Goal: Task Accomplishment & Management: Manage account settings

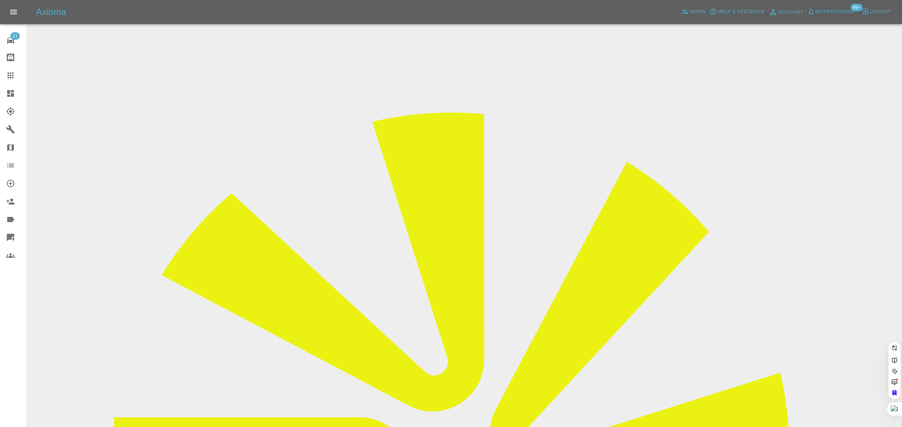
paste input "gmrrussell@hotmail.co.uk"
type input "gmrrussell@hotmail.co.uk"
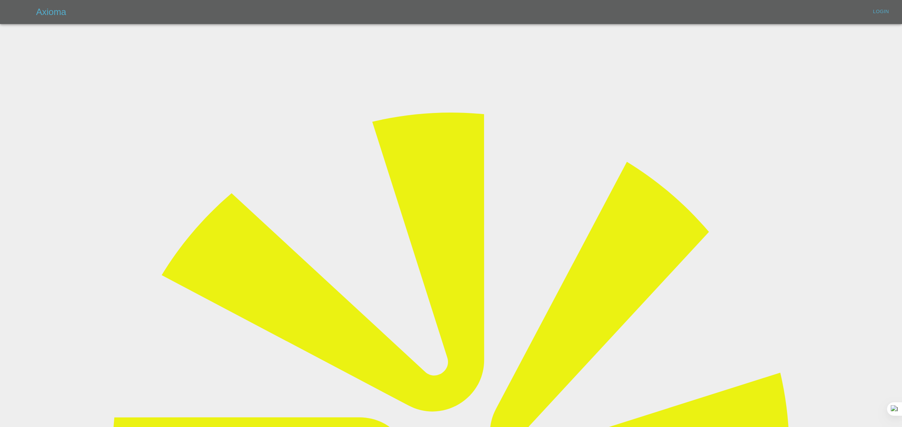
type input "bookkeeping@fifoaccounting.com"
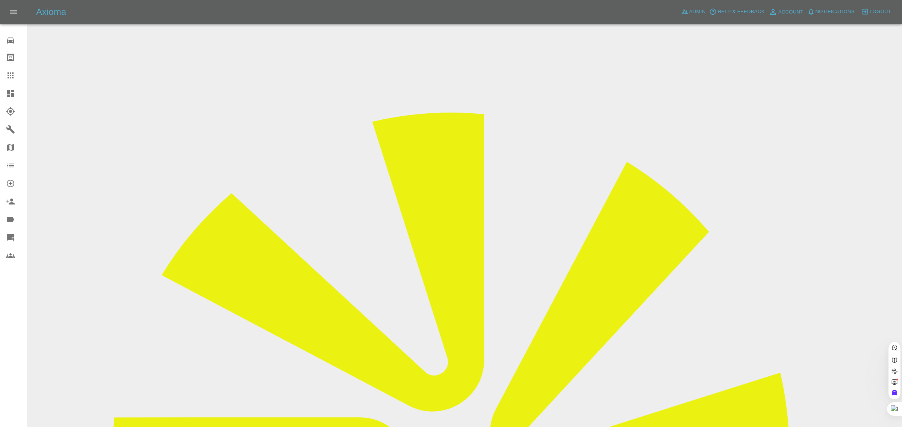
paste input "[EMAIL_ADDRESS][DOMAIN_NAME]"
type input "[EMAIL_ADDRESS][DOMAIN_NAME]"
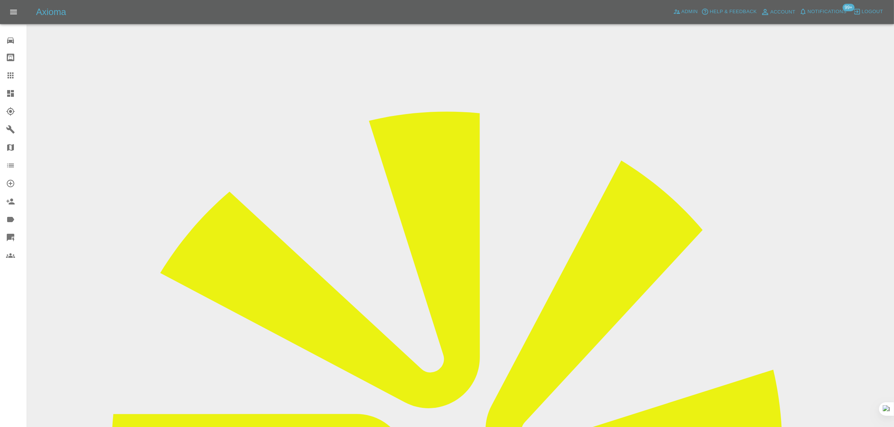
drag, startPoint x: 718, startPoint y: 119, endPoint x: 750, endPoint y: 118, distance: 32.3
copy tr "Pro Paint S"
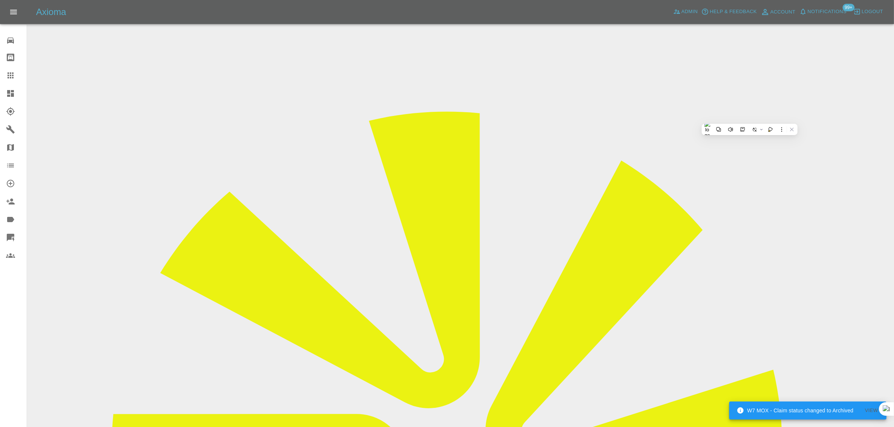
click at [15, 74] on div at bounding box center [16, 75] width 21 height 9
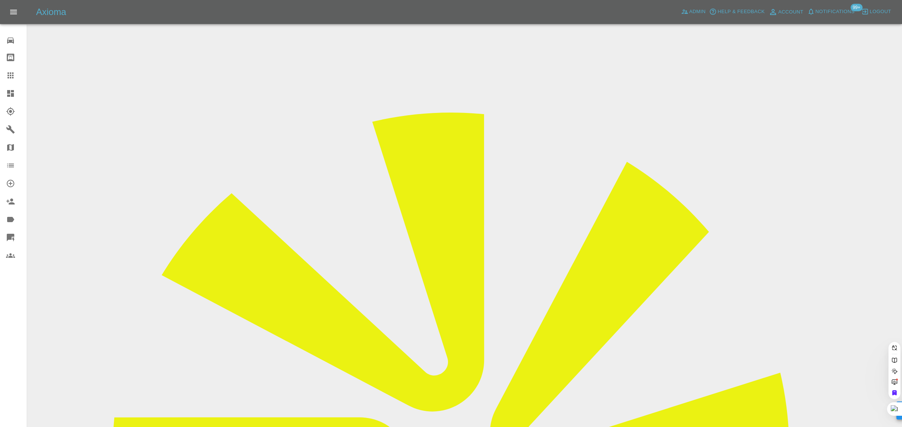
paste input "'DA24 RCO'"
type input "DA24RCO"
click at [686, 13] on icon at bounding box center [684, 12] width 6 height 5
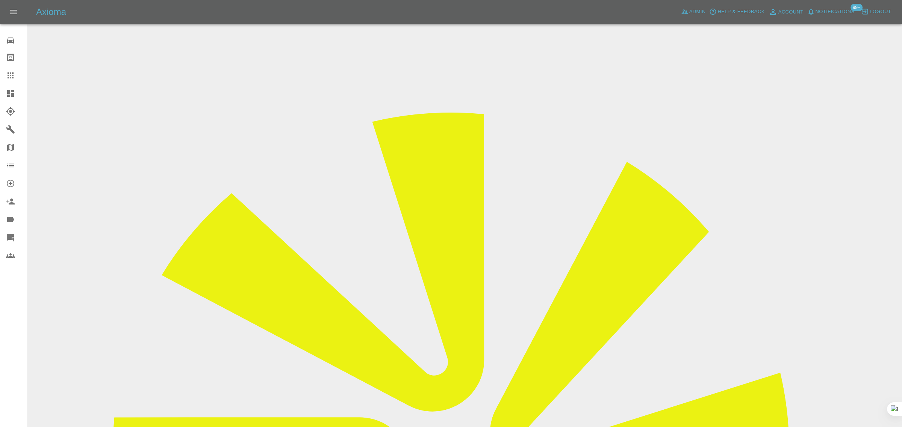
paste input "'DA24 RCO'"
type input "DA24 RCO"
click at [12, 76] on icon at bounding box center [10, 75] width 9 height 9
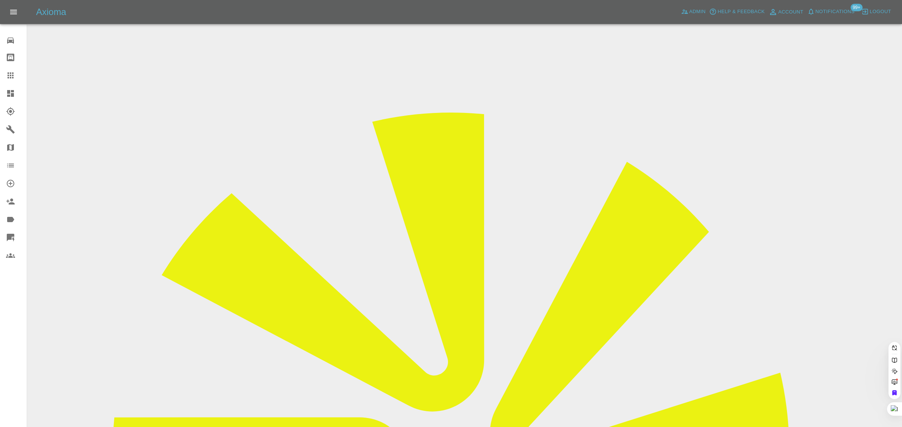
paste input "helenhumphriessouth@gmail.com"
type input "helenhumphriessouth@gmail.com"
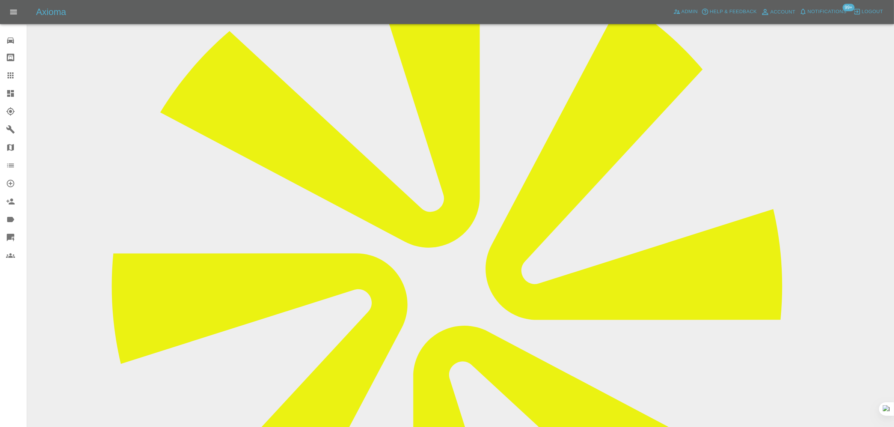
scroll to position [282, 0]
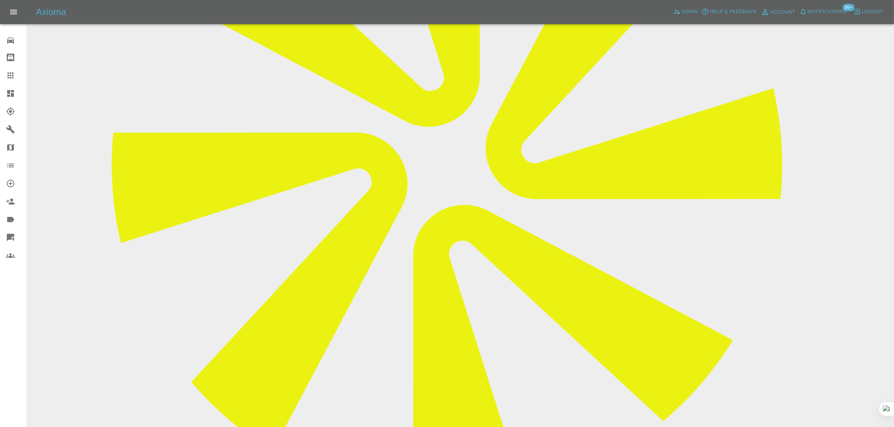
drag, startPoint x: 20, startPoint y: 74, endPoint x: 324, endPoint y: 173, distance: 319.9
click at [19, 74] on div at bounding box center [16, 75] width 21 height 9
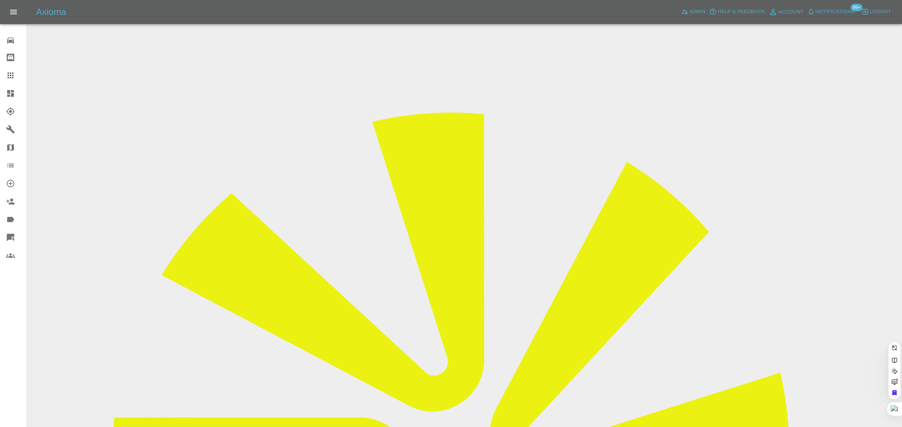
paste input "dpmbookslive@gmail.com"
type input "dpmbookslive@gmail.com"
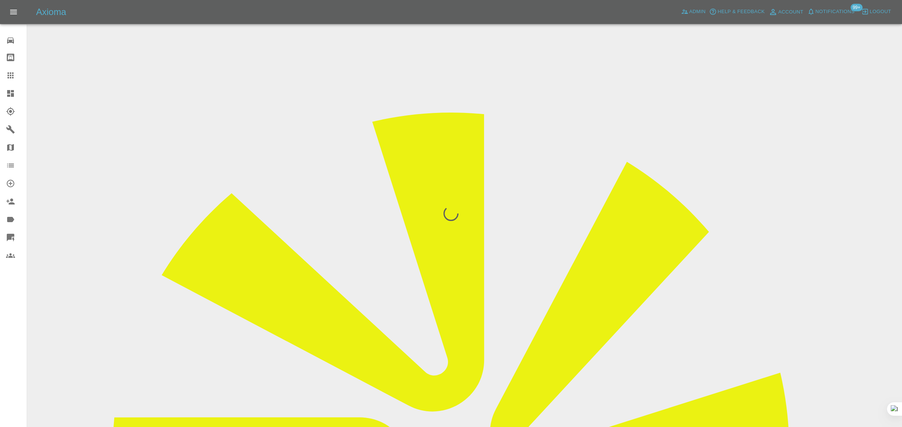
drag, startPoint x: 5, startPoint y: 352, endPoint x: 6, endPoint y: 339, distance: 13.2
click at [6, 352] on div "0 Repair home Bodyshop home Claims Dashboard Explorer Garages Map Organization …" at bounding box center [13, 213] width 27 height 427
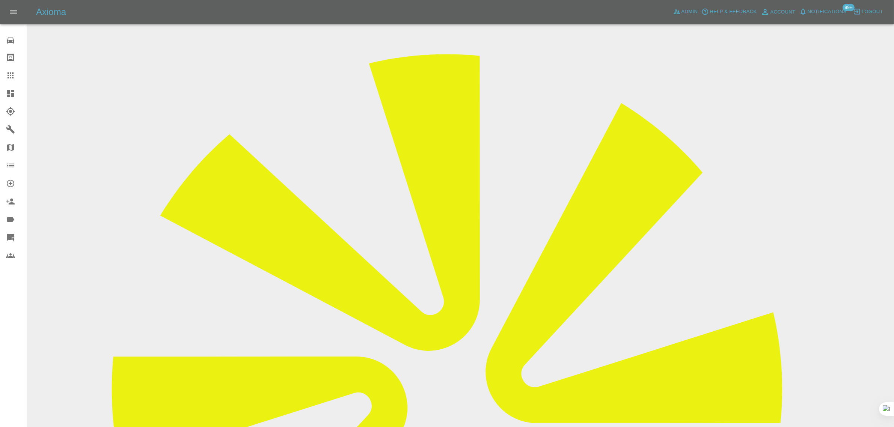
scroll to position [118, 0]
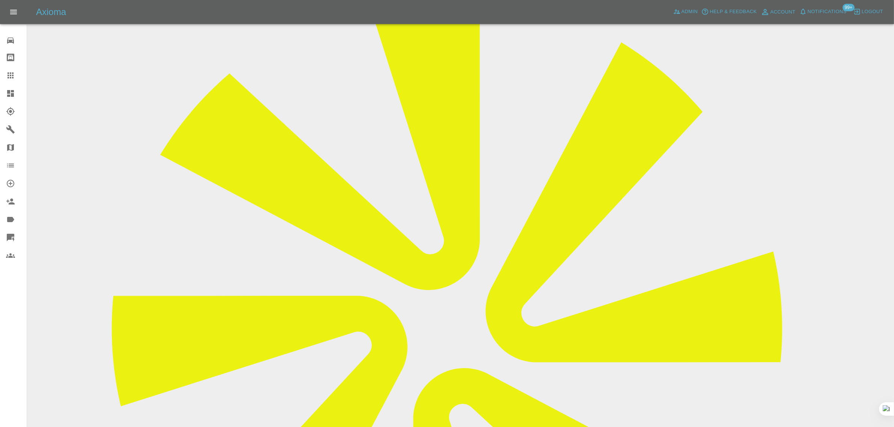
drag, startPoint x: 569, startPoint y: 353, endPoint x: 568, endPoint y: 349, distance: 4.9
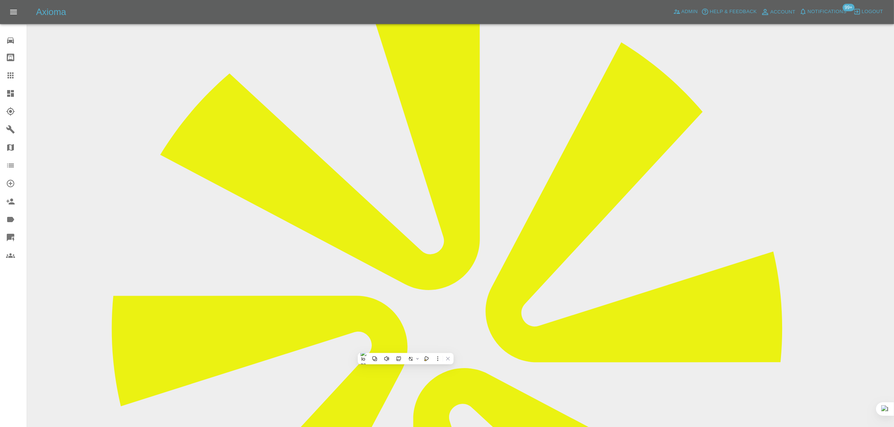
drag, startPoint x: 568, startPoint y: 346, endPoint x: 335, endPoint y: 354, distance: 233.1
copy p "Plastic window on convertible roof needs replacing. I have the replacement wind…"
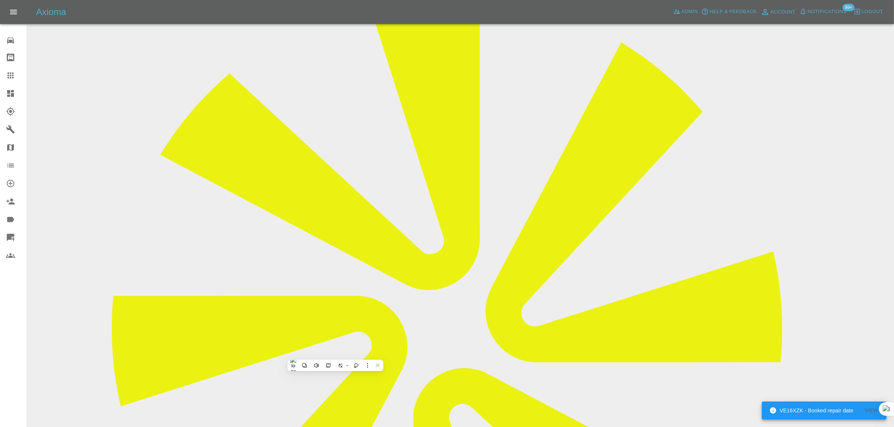
click at [16, 78] on div at bounding box center [16, 75] width 21 height 9
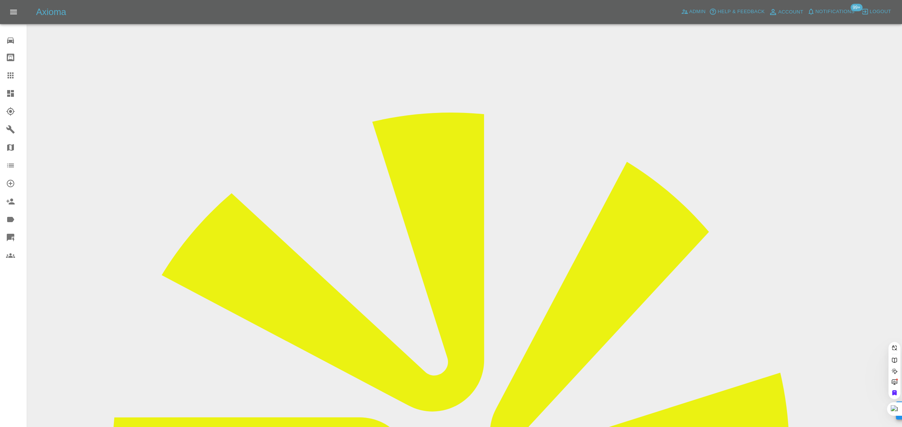
paste input "ianswaters@ntlworld.com"
type input "ianswaters@ntlworld.co"
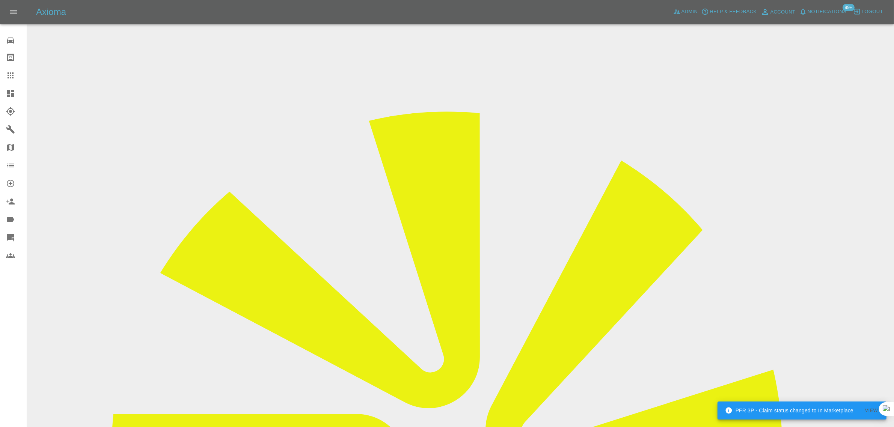
click at [3, 78] on link "Claims" at bounding box center [13, 75] width 27 height 18
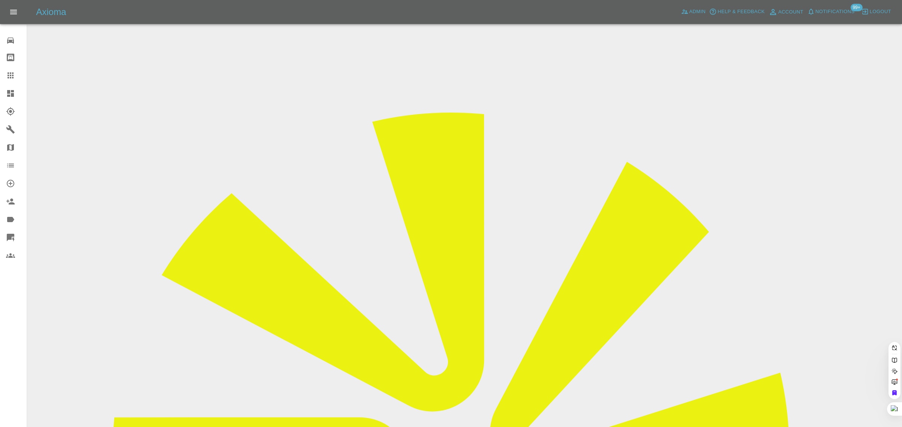
paste input "adrianb246@yahoo.co.uk"
type input "adrianb246@yahoo.co.u"
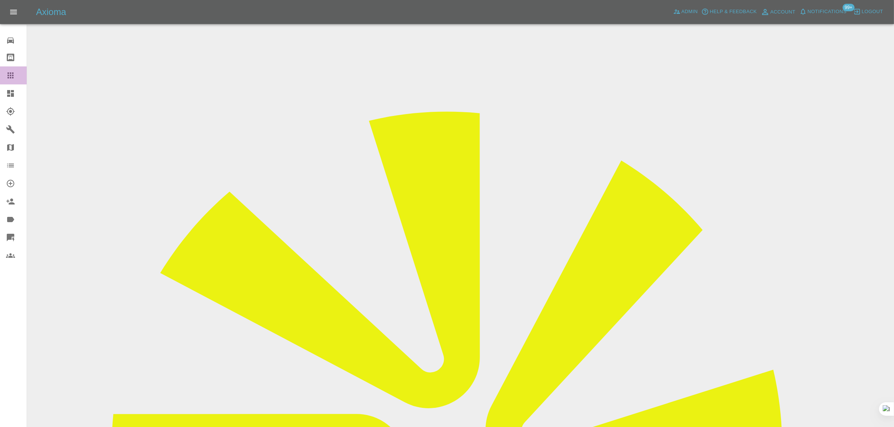
click at [12, 72] on icon at bounding box center [10, 75] width 9 height 9
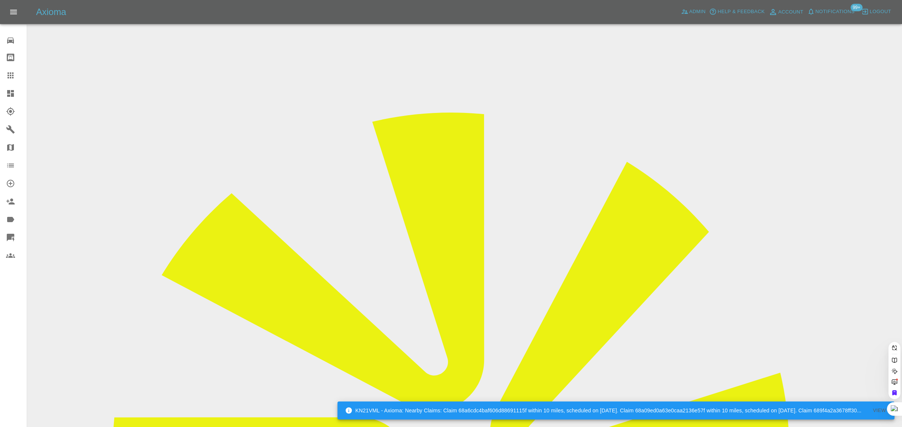
paste input "bml6qu@gmail.com"
type input "bml6qu@gmail.com"
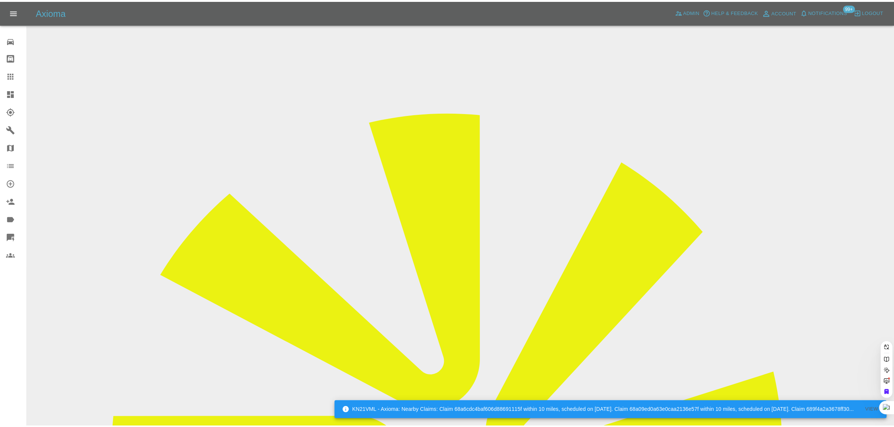
scroll to position [0, 0]
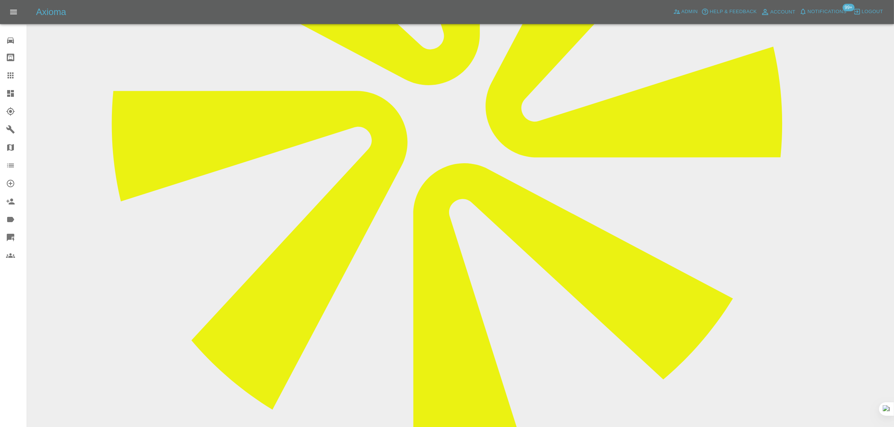
scroll to position [329, 0]
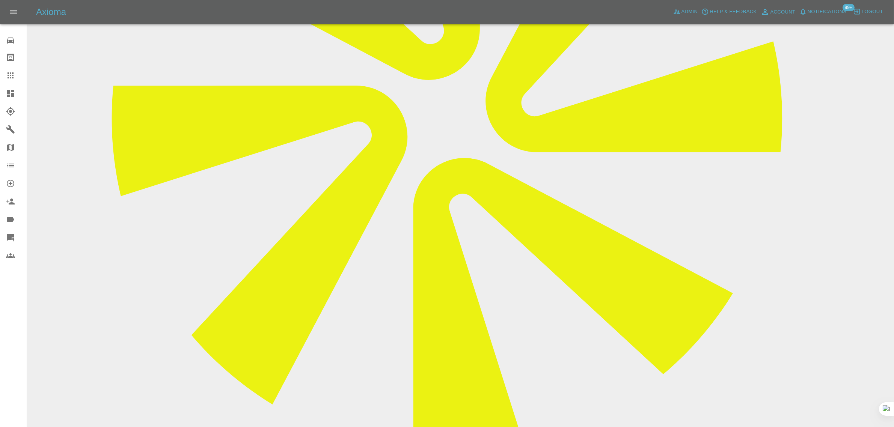
paste textarea "Please cancel my request for the work to be carried out as I cannot provide acc…"
type textarea "Please cancel my request for the work to be carried out as I cannot provide acc…"
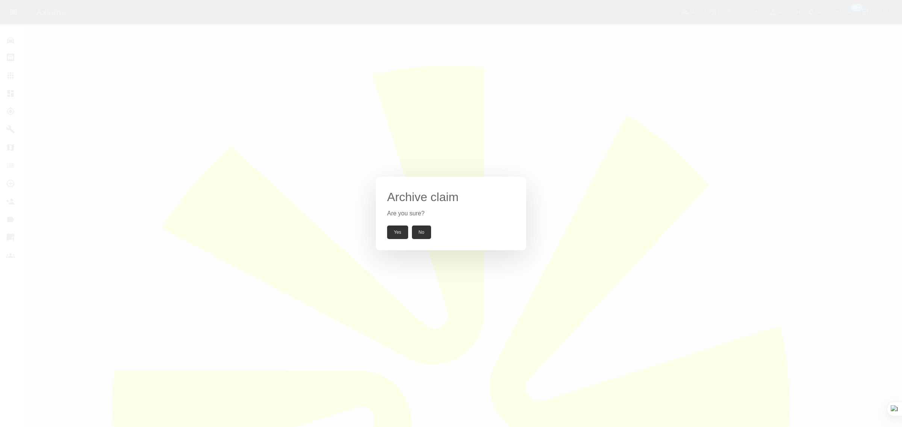
click at [404, 232] on button "Yes" at bounding box center [397, 233] width 21 height 14
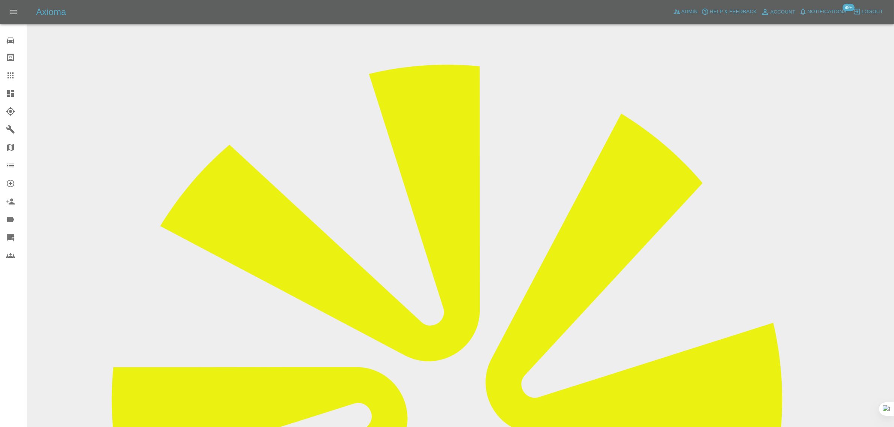
click at [11, 74] on icon at bounding box center [10, 75] width 9 height 9
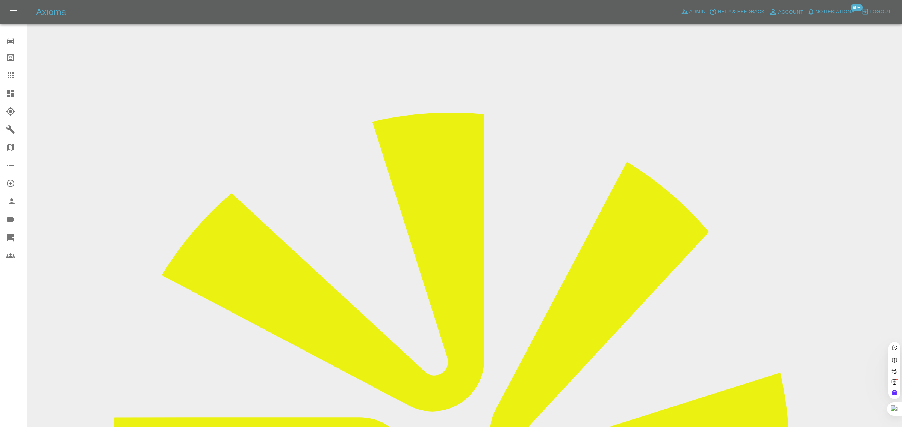
paste input "levi.budi@outlook.com"
type input "levi.budi@outlook.com"
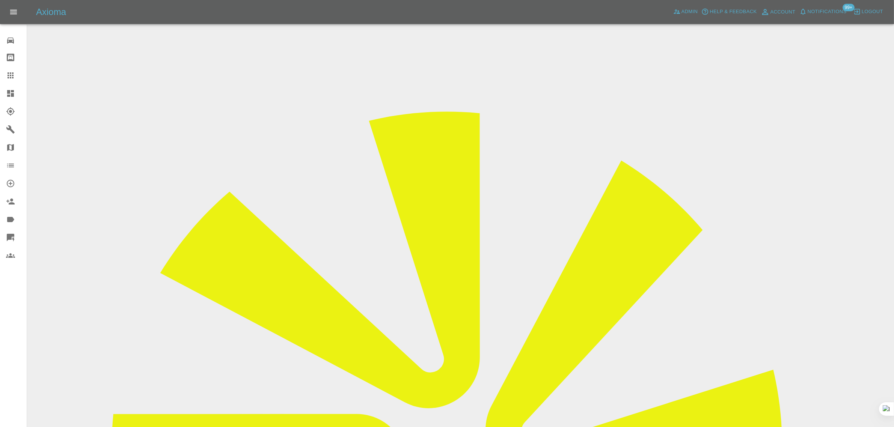
click at [15, 77] on div at bounding box center [16, 75] width 21 height 9
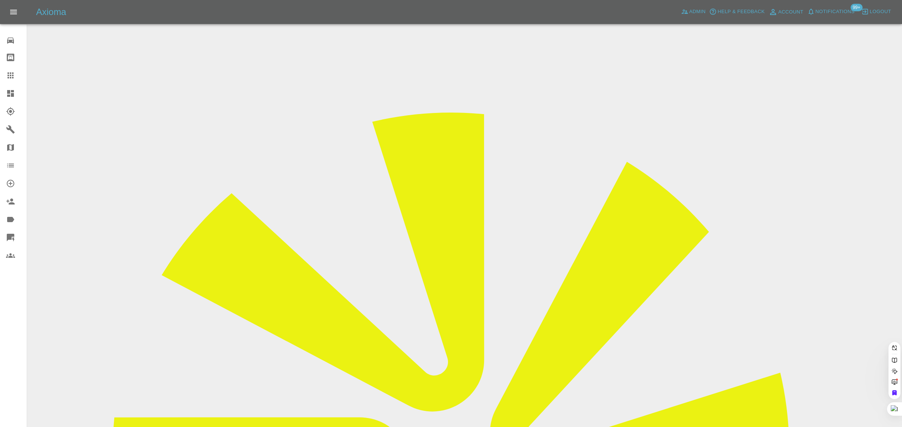
paste input "abrindley95@gmail.com"
type input "abrindley95@gmail.com"
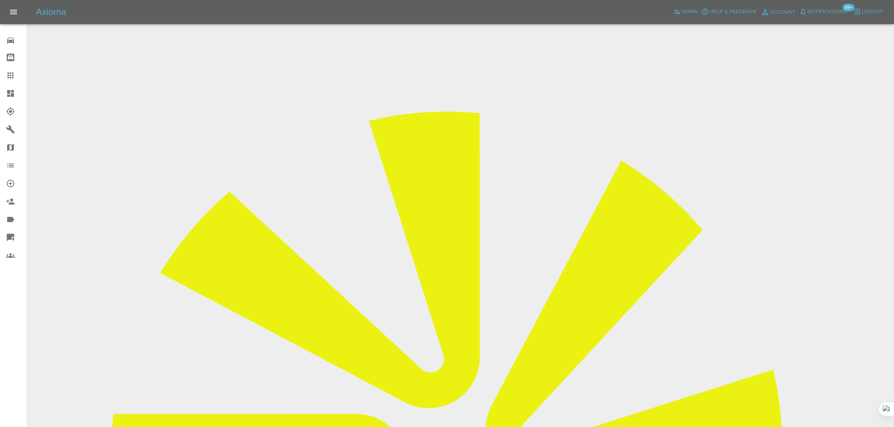
click at [0, 0] on input "Choose images" at bounding box center [0, 0] width 0 height 0
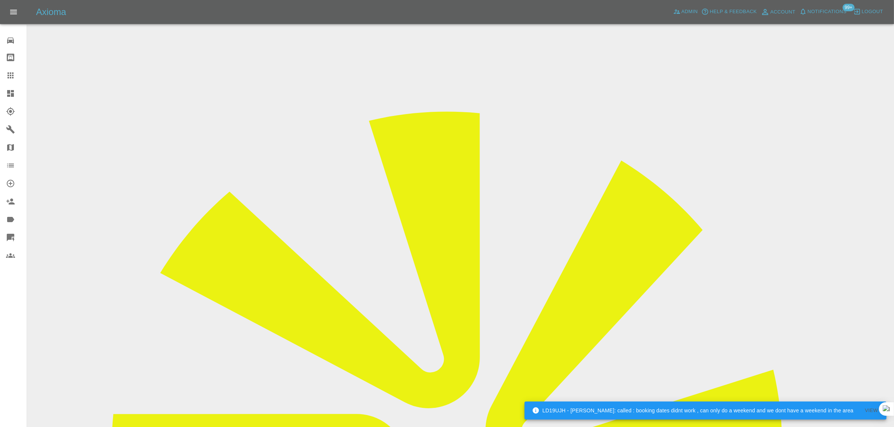
click at [6, 76] on icon at bounding box center [10, 75] width 9 height 9
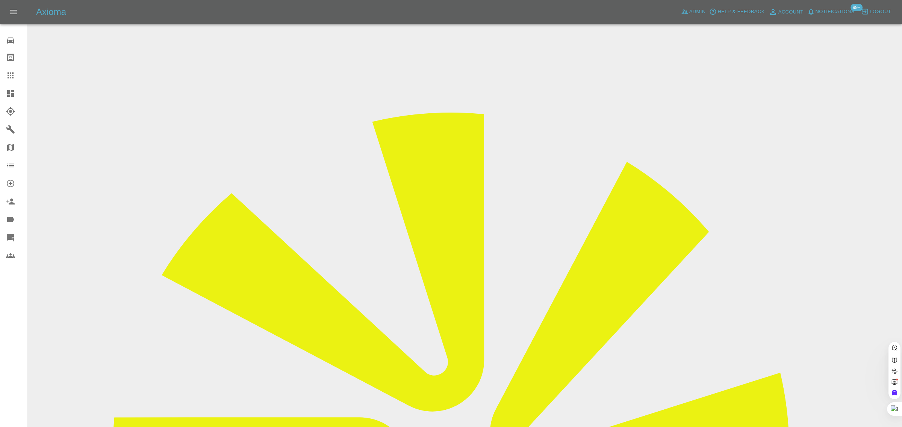
paste input "oliverewins20@gmail.com"
type input "oliverewins20@gmail.com"
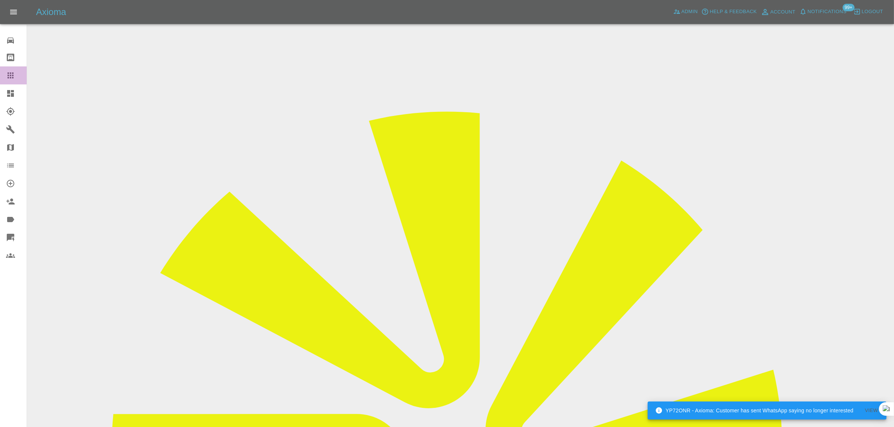
click at [12, 75] on icon at bounding box center [11, 76] width 6 height 6
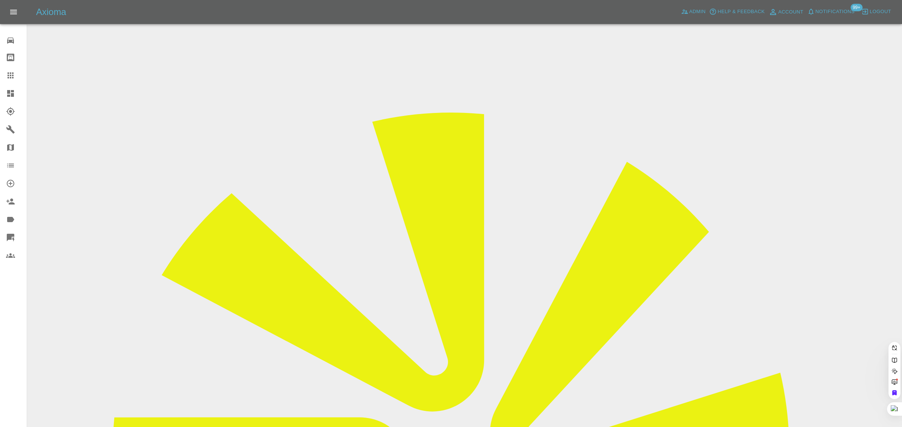
paste input "g.agasee@yahoo.com"
type input "g.agasee@yahoo.com"
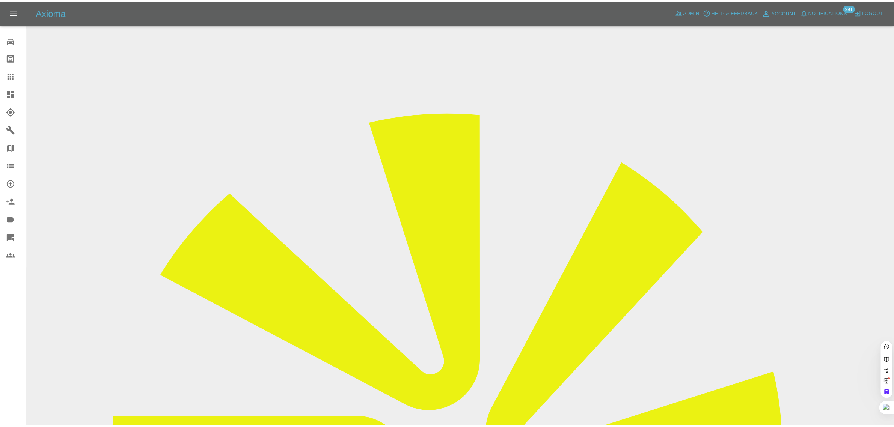
scroll to position [0, 0]
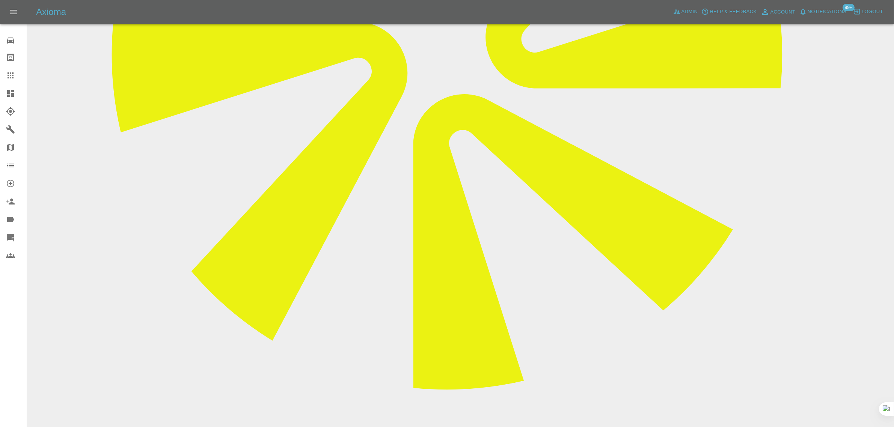
scroll to position [393, 0]
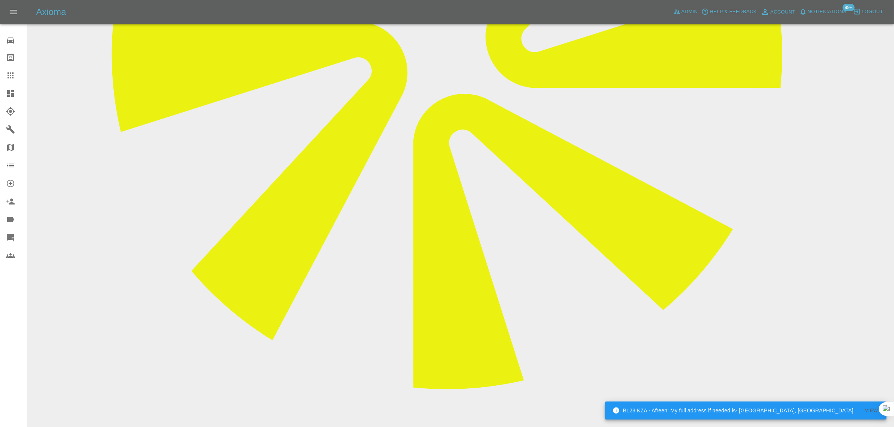
paste textarea "We have received a cheaper quotation from one of your competitors please advise…"
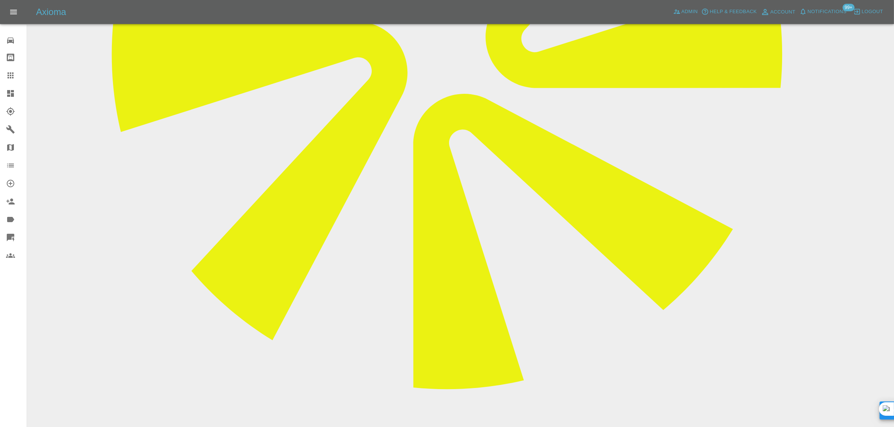
type textarea "We have received a cheaper quotation from one of your competitors please advise…"
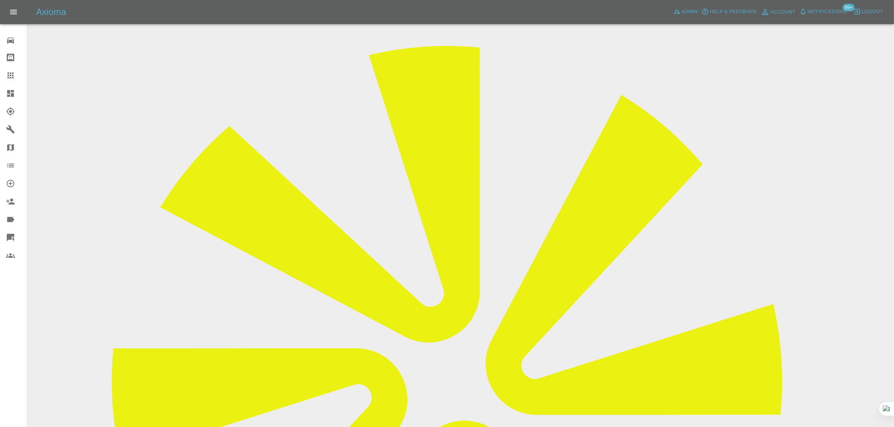
scroll to position [64, 0]
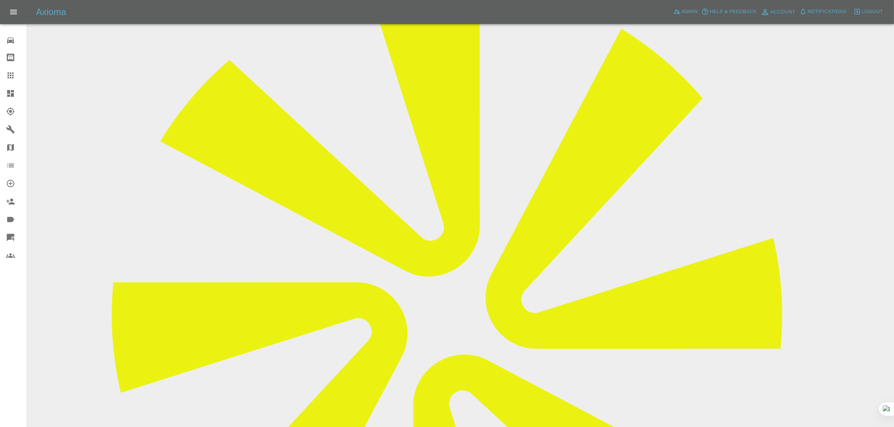
scroll to position [132, 0]
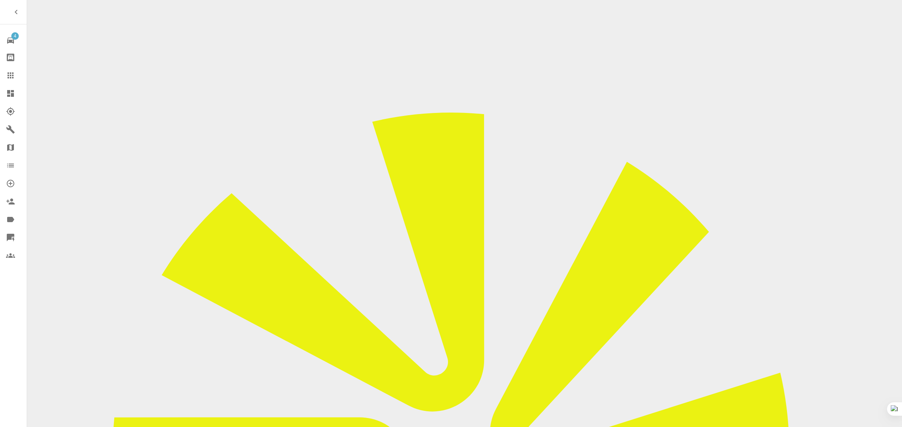
click at [14, 76] on icon at bounding box center [10, 75] width 9 height 9
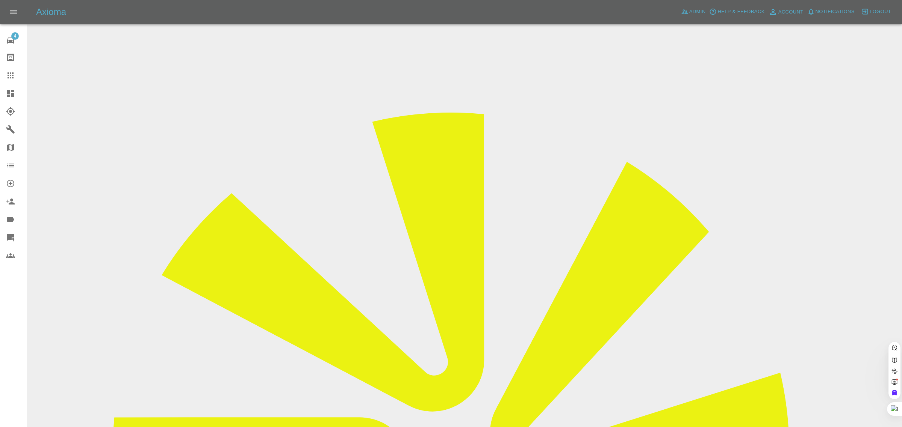
paste input "james.bodman02@gmail.com"
type input "james.bodman02@gmail.com"
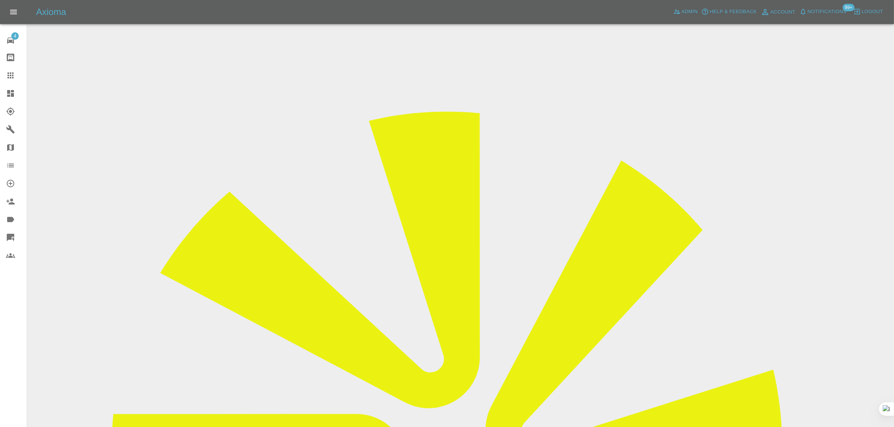
click at [12, 71] on icon at bounding box center [10, 75] width 9 height 9
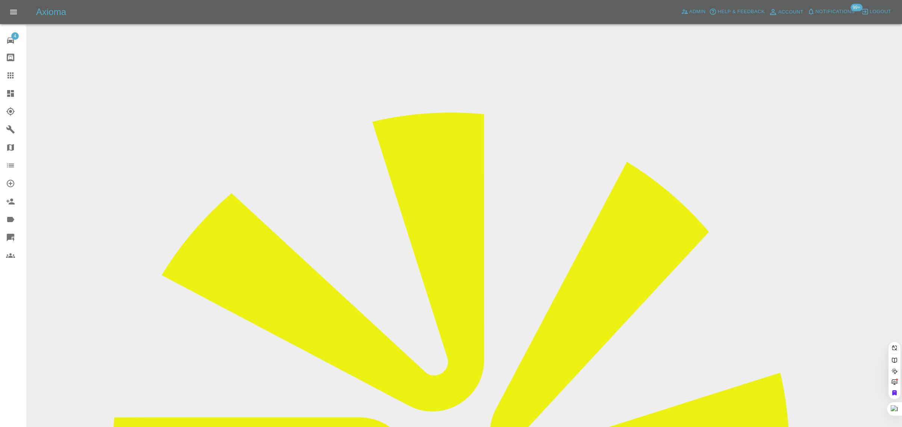
paste input "lewis1995@ymail.com"
type input "lewis1995@ymail.co"
click at [17, 331] on div "4 Repair home Bodyshop home Claims Dashboard Explorer Garages Map Organization …" at bounding box center [13, 213] width 27 height 427
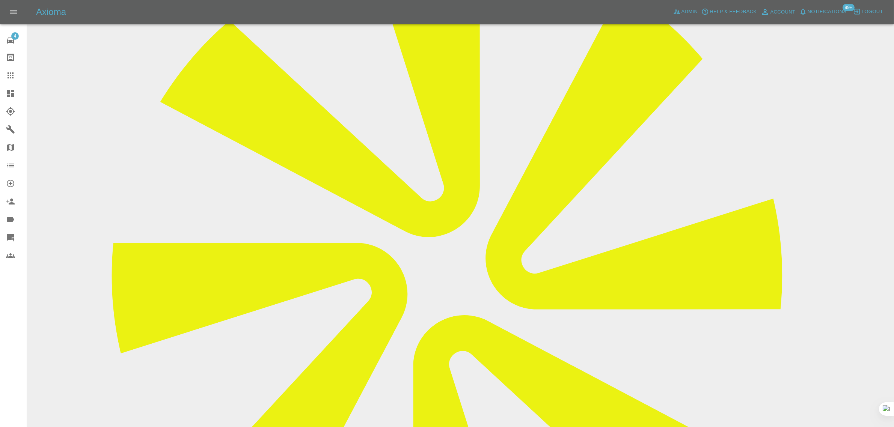
scroll to position [376, 0]
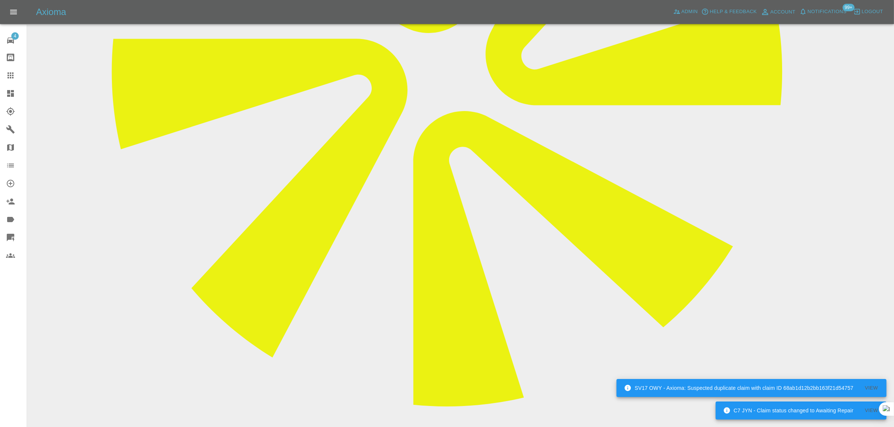
click at [14, 74] on icon at bounding box center [10, 75] width 9 height 9
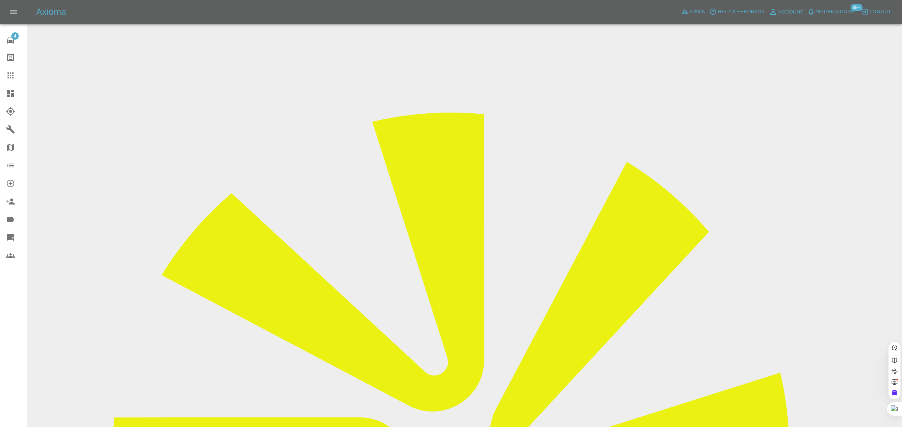
paste input "marc_bone_uk@yahoo.co.uk"
type input "marc_bone_uk@yahoo.co.uk"
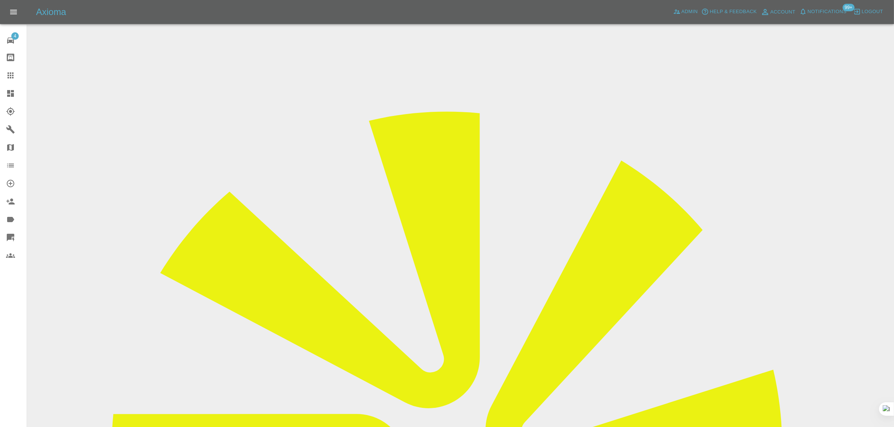
click at [9, 346] on div "4 Repair home Bodyshop home Claims Dashboard Explorer Garages Map Organization …" at bounding box center [13, 213] width 27 height 427
click at [11, 74] on icon at bounding box center [10, 75] width 9 height 9
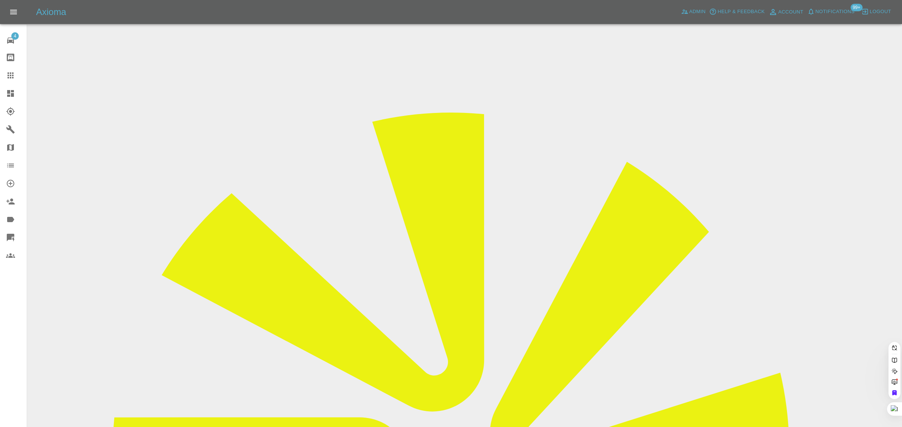
paste input "peterbux@yahoo.co.uk"
type input "peterbux@yahoo.co.uk"
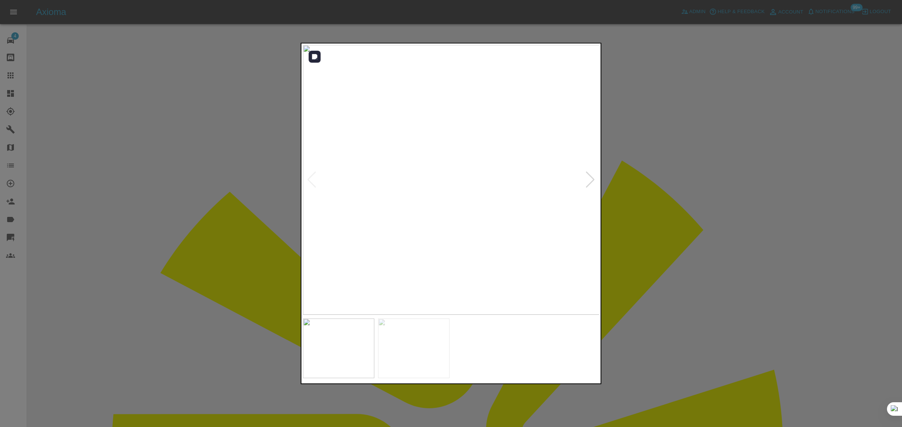
click at [586, 181] on div at bounding box center [590, 180] width 10 height 17
click at [665, 173] on div at bounding box center [451, 213] width 902 height 427
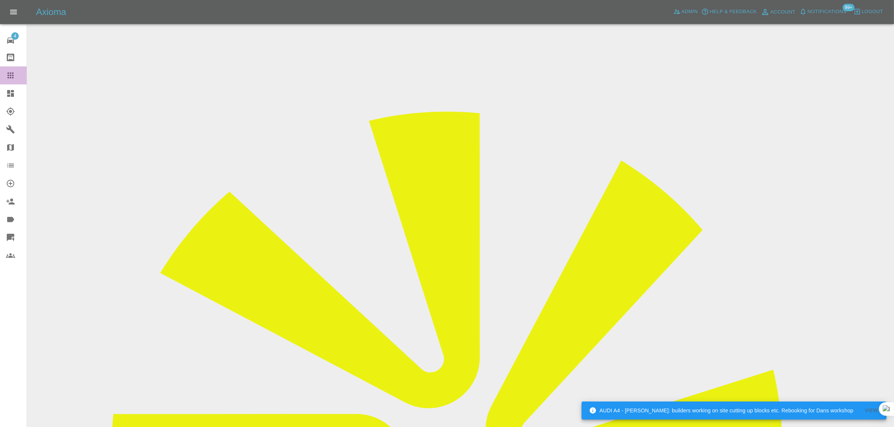
click at [14, 79] on icon at bounding box center [10, 75] width 9 height 9
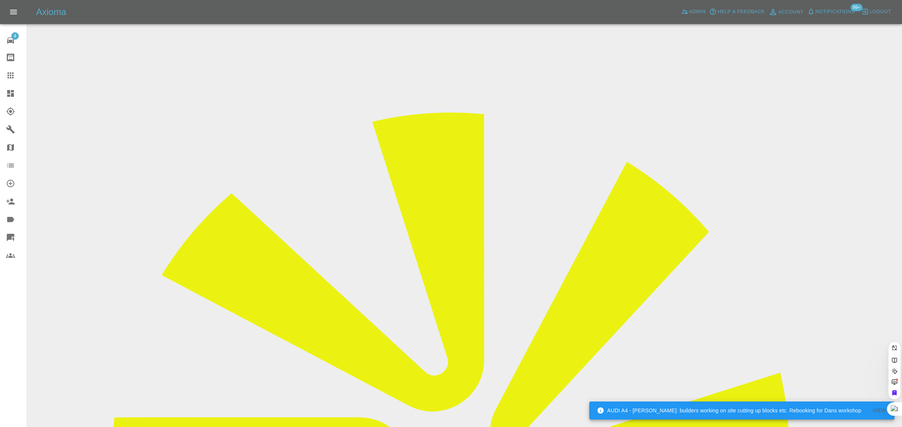
paste input "katy_harper@hotmail.co.uk"
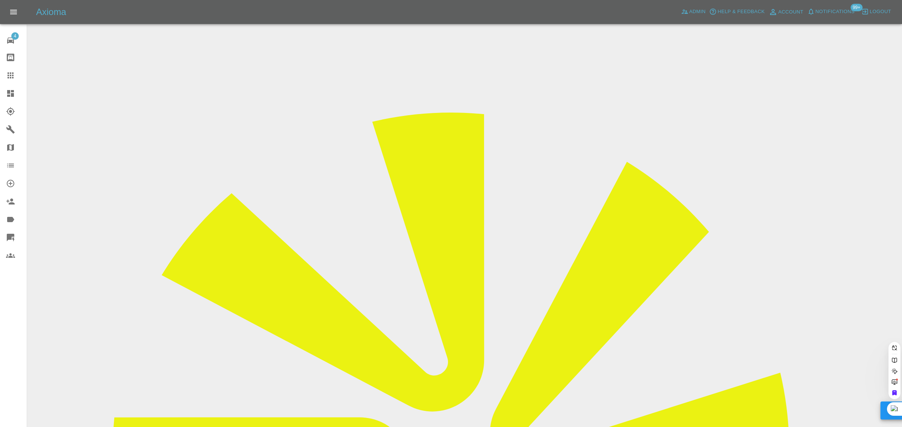
type input "katy_harper@hotmail.co.u"
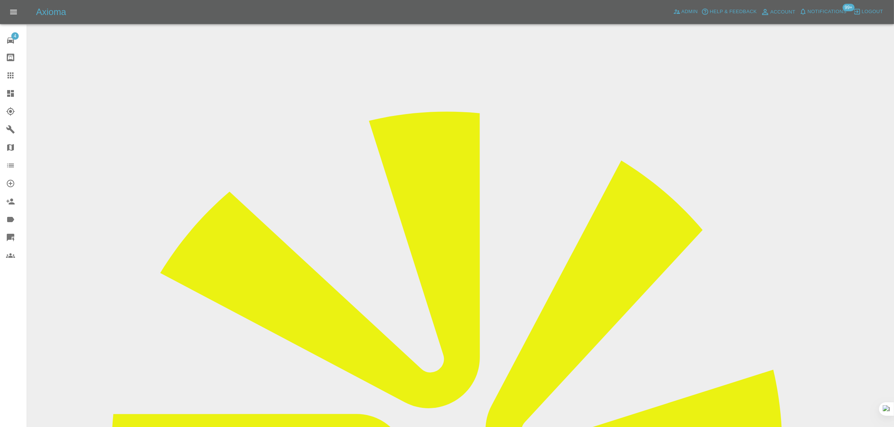
click at [17, 316] on div "4 Repair home Bodyshop home Claims Dashboard Explorer Garages Map Organization …" at bounding box center [13, 213] width 27 height 427
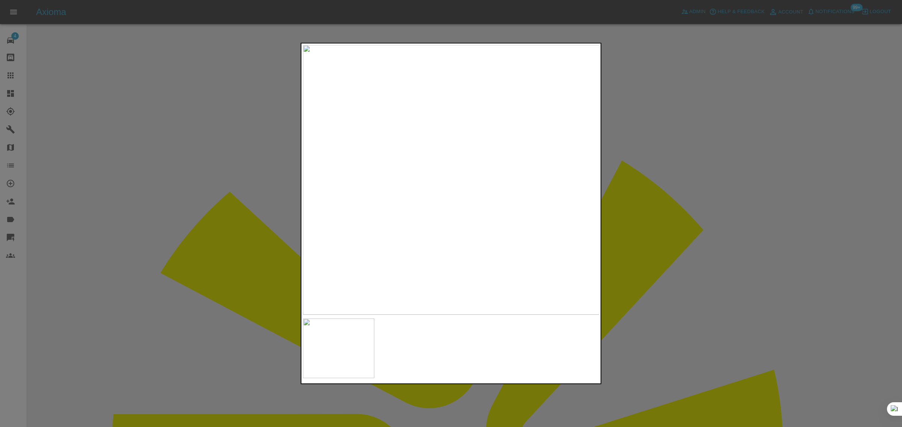
click at [613, 201] on div at bounding box center [451, 213] width 902 height 427
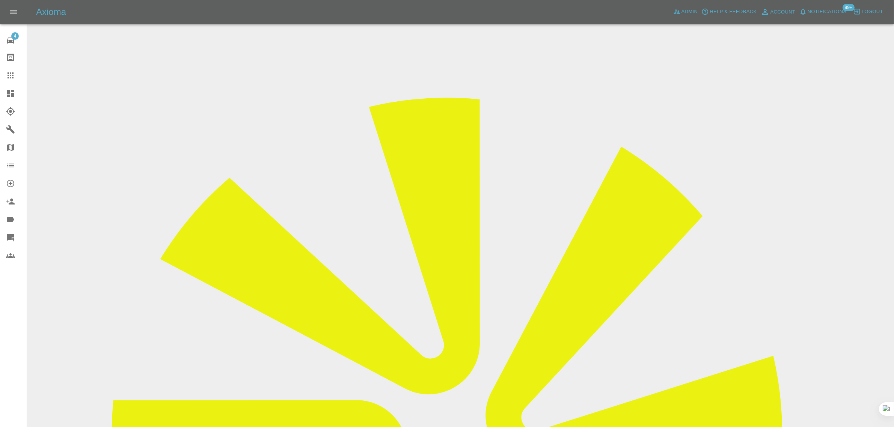
scroll to position [10, 0]
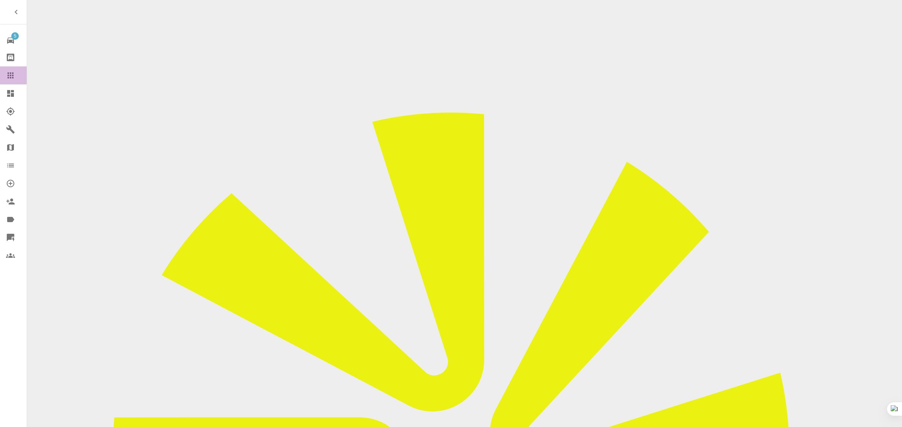
click at [12, 78] on icon at bounding box center [11, 76] width 6 height 6
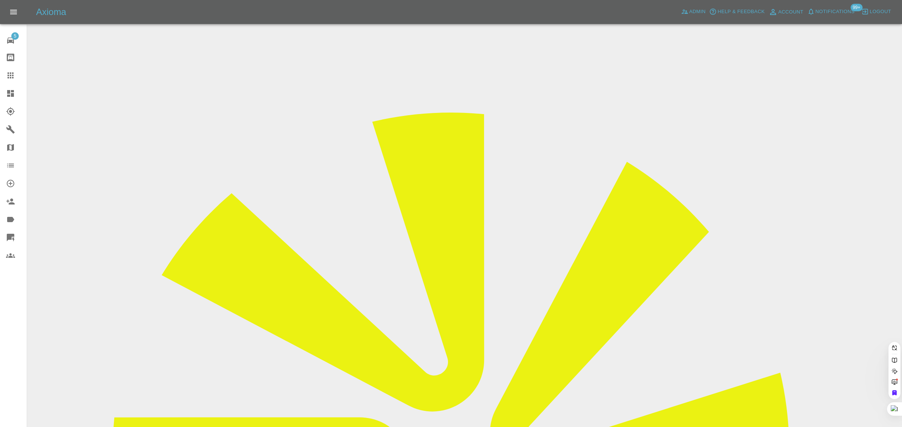
paste input "janeph101@gmail.com"
type input "janeph101@gmail.com"
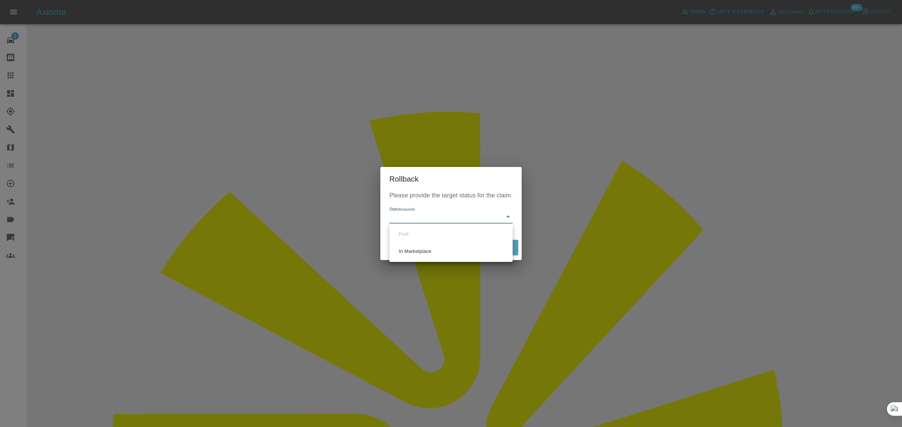
click at [405, 255] on li "In Marketplace" at bounding box center [450, 251] width 119 height 17
type input "in-marketplace"
click at [509, 247] on button "Rollback" at bounding box center [494, 247] width 47 height 15
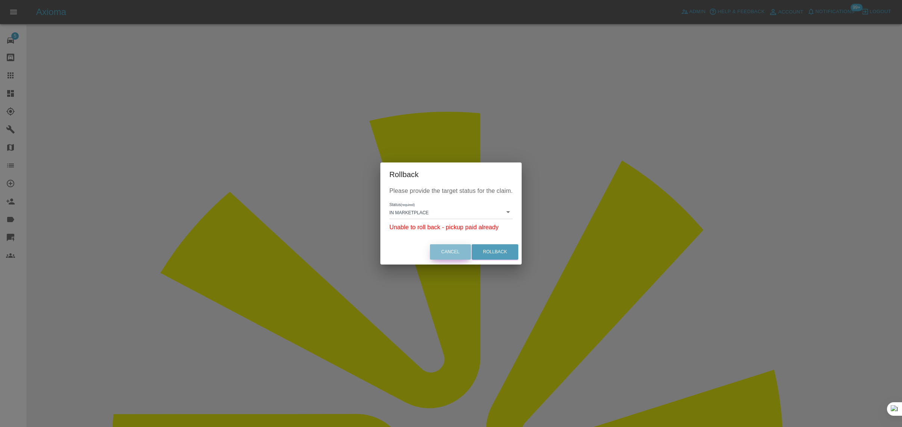
click at [440, 252] on button "Cancel" at bounding box center [450, 252] width 41 height 15
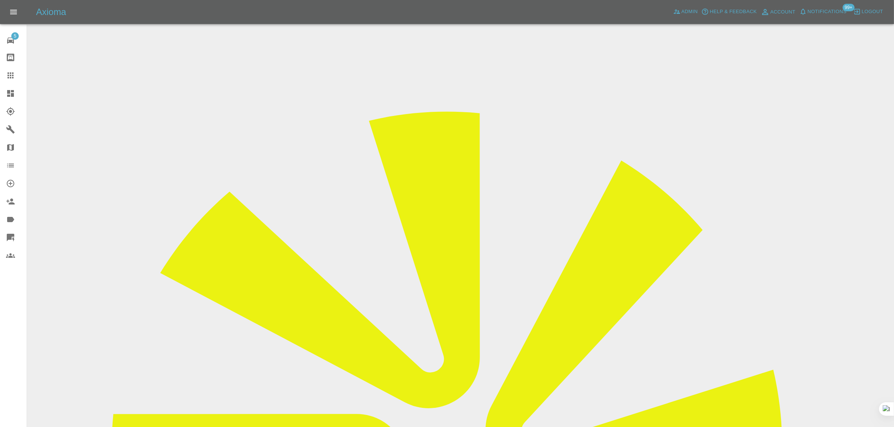
click at [8, 75] on icon at bounding box center [11, 76] width 6 height 6
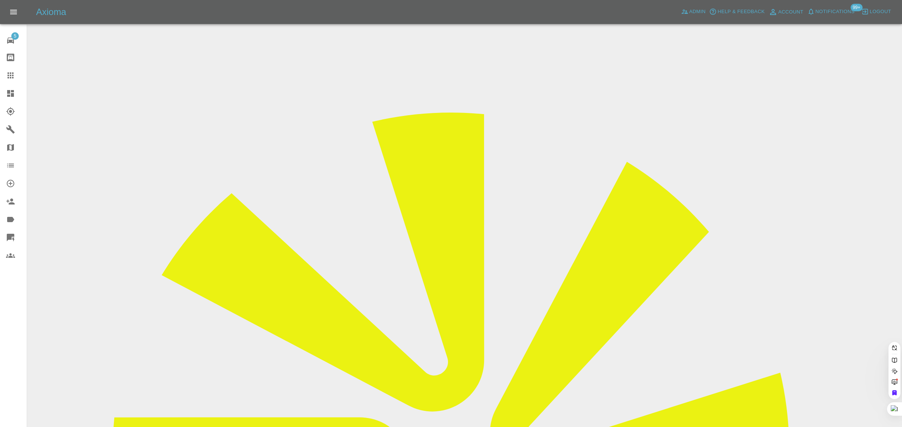
paste input "[EMAIL_ADDRESS][DOMAIN_NAME]"
type input "[EMAIL_ADDRESS][DOMAIN_NAME]"
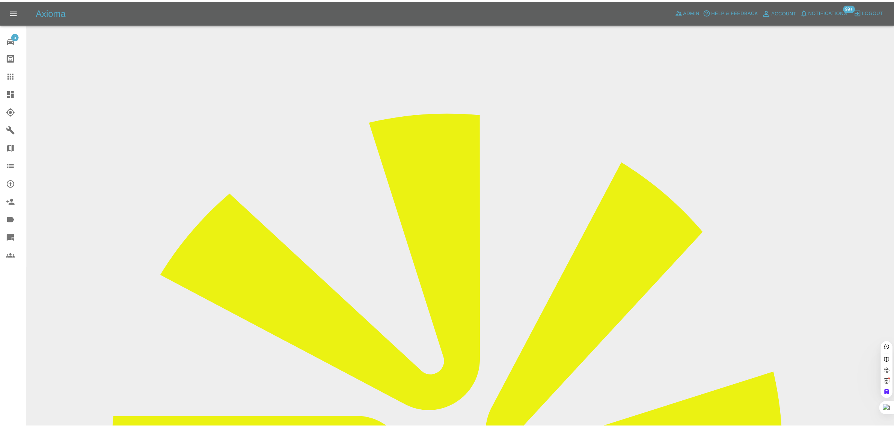
scroll to position [0, 0]
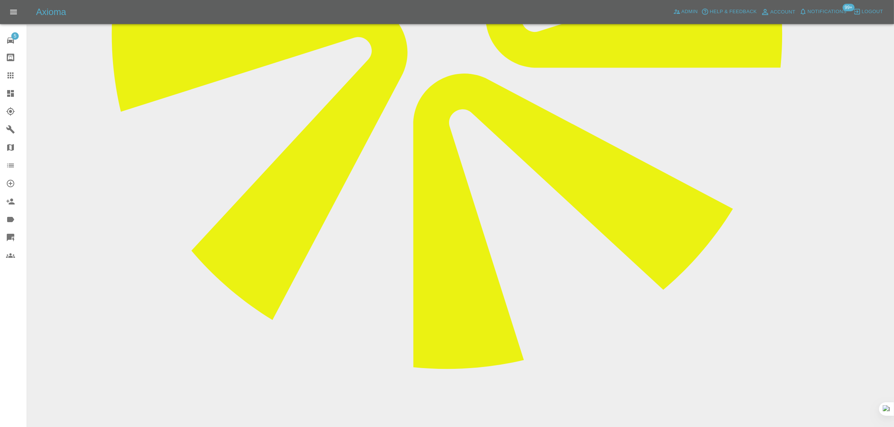
scroll to position [423, 0]
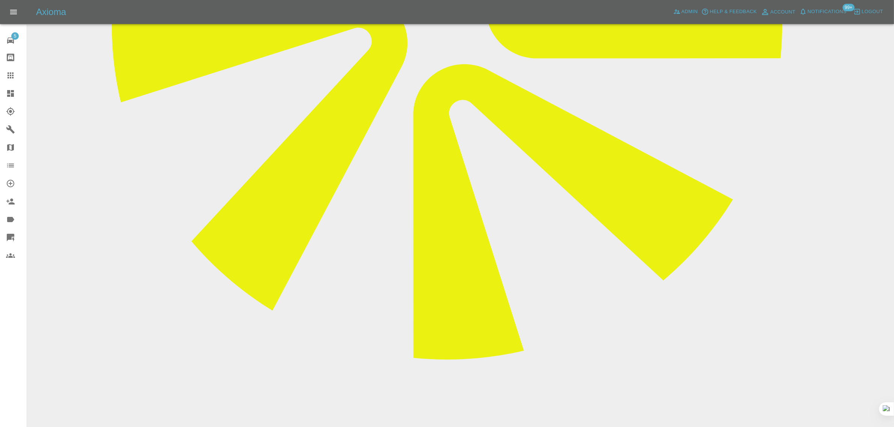
paste textarea "My booking has been cancelled again by the repair specialist, they are unable t…"
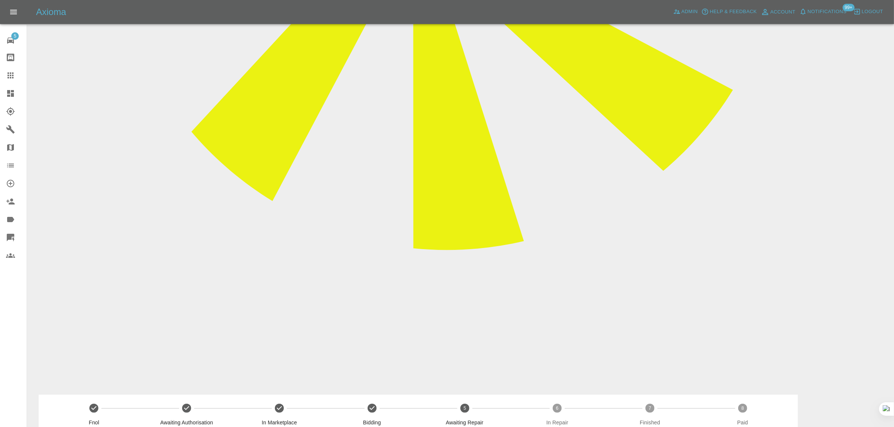
type textarea "My booking has been cancelled again by the repair specialist, they are unable t…"
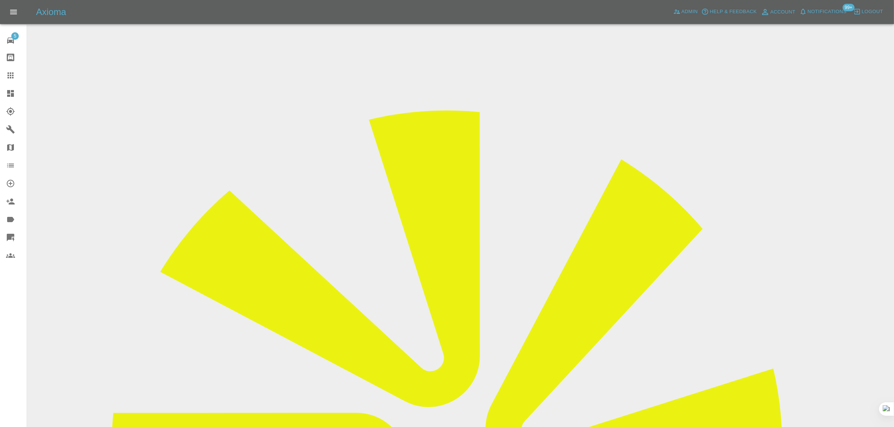
scroll to position [0, 0]
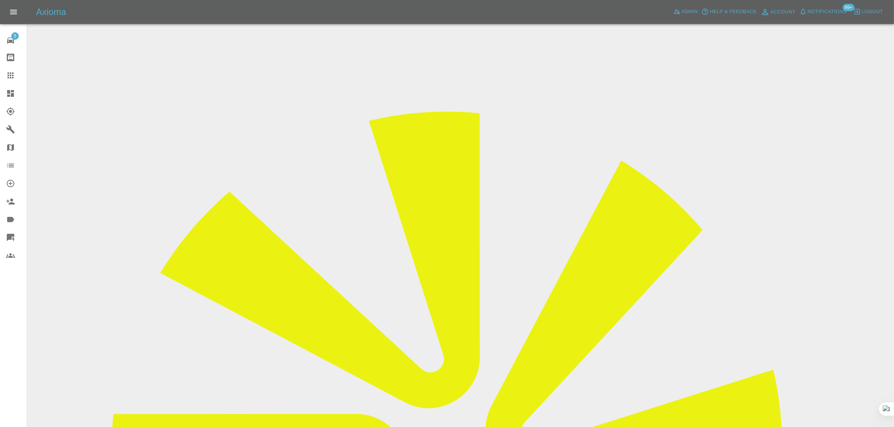
click at [1, 77] on link "Claims" at bounding box center [13, 75] width 27 height 18
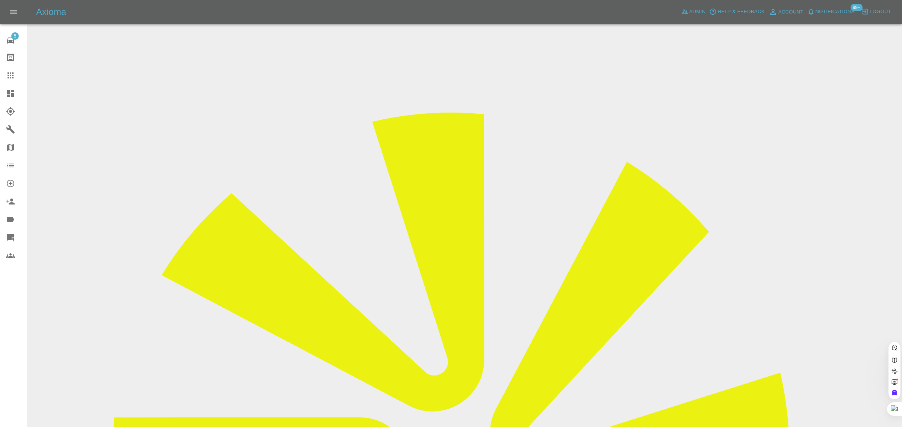
paste input "EJ65 NFH"
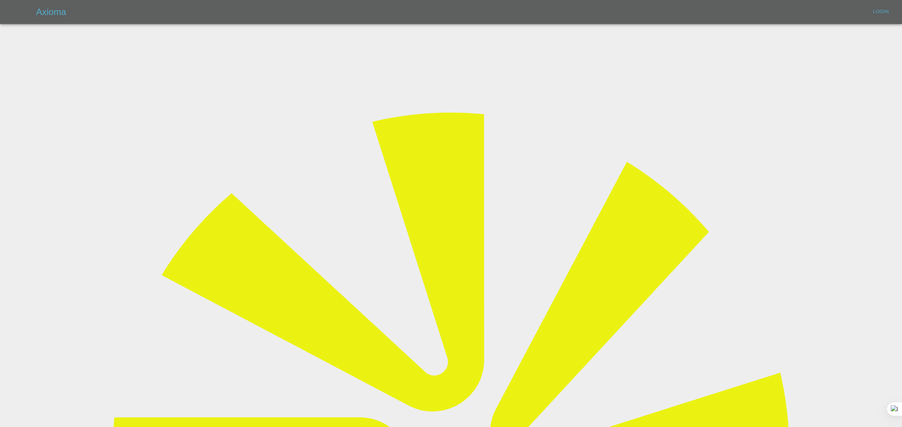
type input "EJ65 NFH"
type input "bookkeeping@fifoaccounting.com"
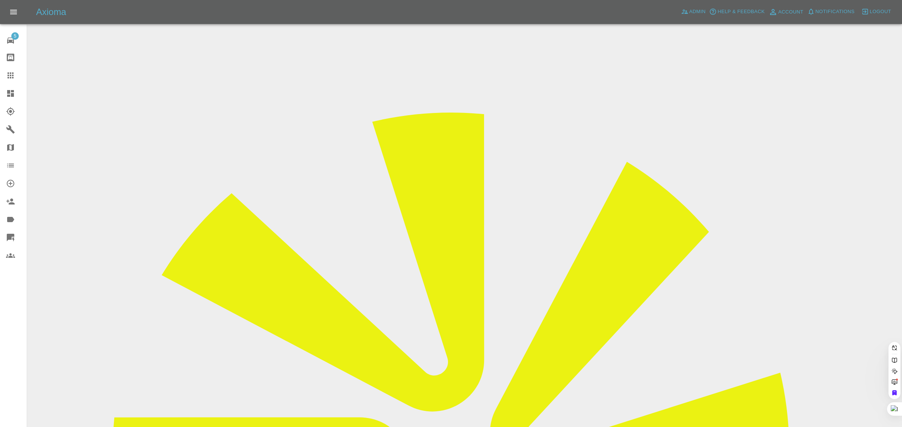
paste input "EJ65 NFH"
type input "EJ65NFH"
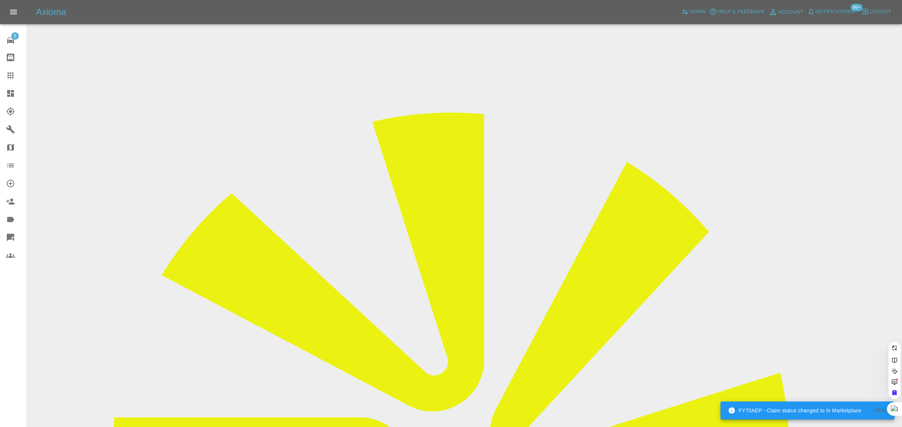
drag, startPoint x: 16, startPoint y: 371, endPoint x: 166, endPoint y: 308, distance: 162.8
click at [19, 369] on div "5 Repair home Bodyshop home Claims Dashboard Explorer Garages Map Organization …" at bounding box center [13, 213] width 27 height 427
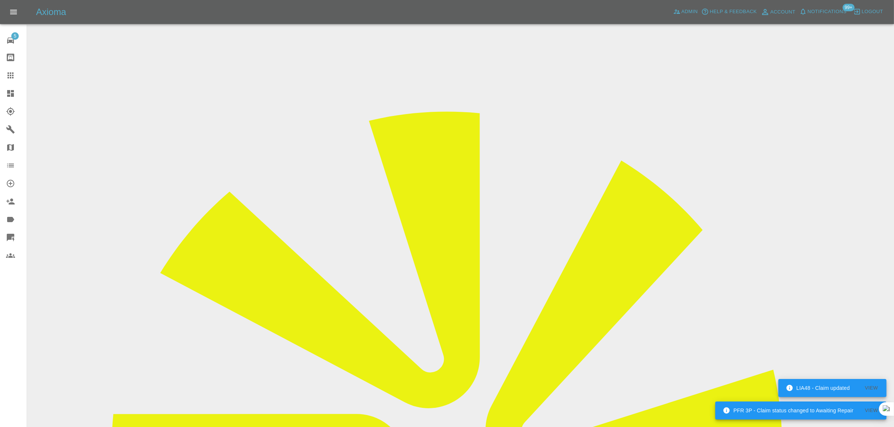
click at [7, 76] on icon at bounding box center [10, 75] width 9 height 9
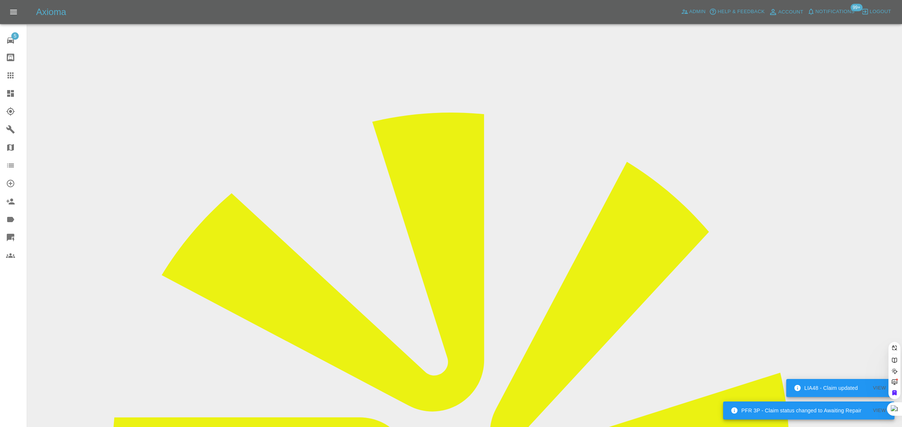
paste input "samantha.mccarthy@yahoo.co.uk"
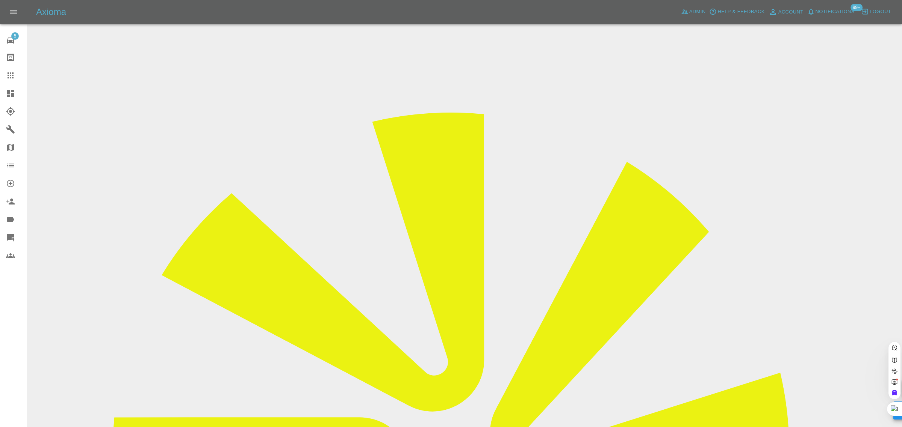
type input "samantha.mccarthy@yahoo.co.uk"
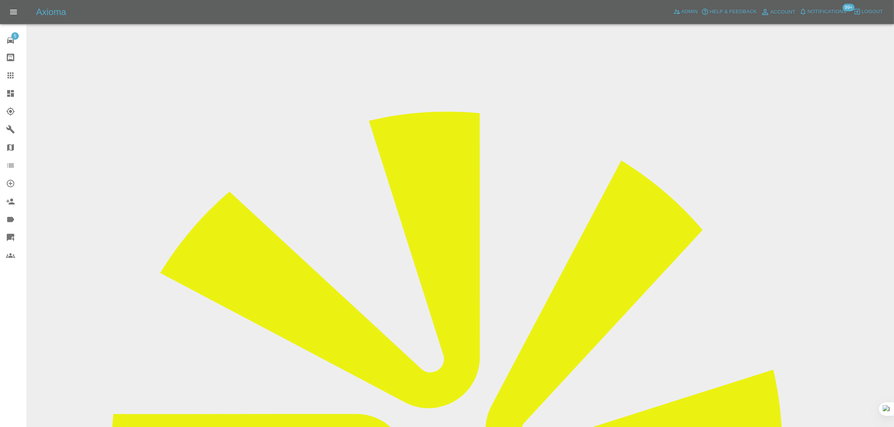
click at [8, 337] on div "5 Repair home Bodyshop home Claims Dashboard Explorer Garages Map Organization …" at bounding box center [13, 213] width 27 height 427
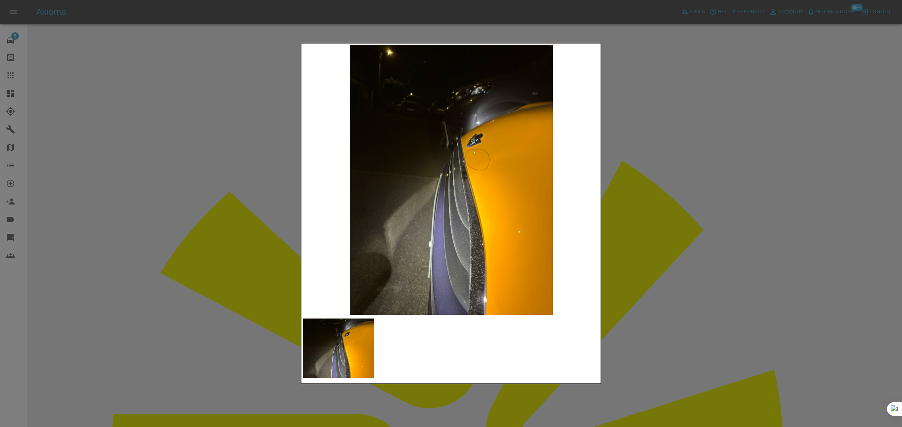
click at [218, 296] on div at bounding box center [451, 213] width 902 height 427
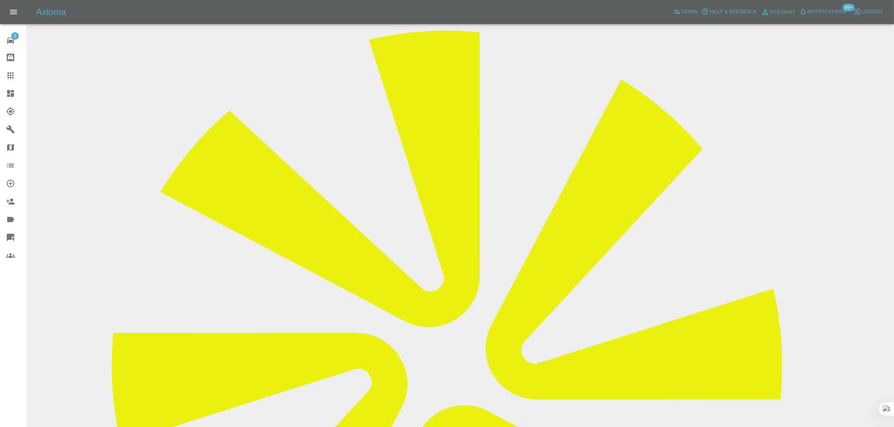
scroll to position [118, 0]
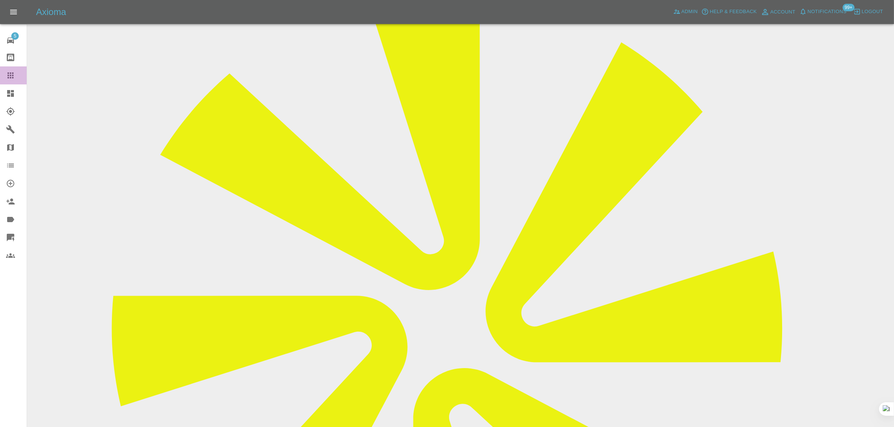
click at [10, 76] on icon at bounding box center [11, 76] width 6 height 6
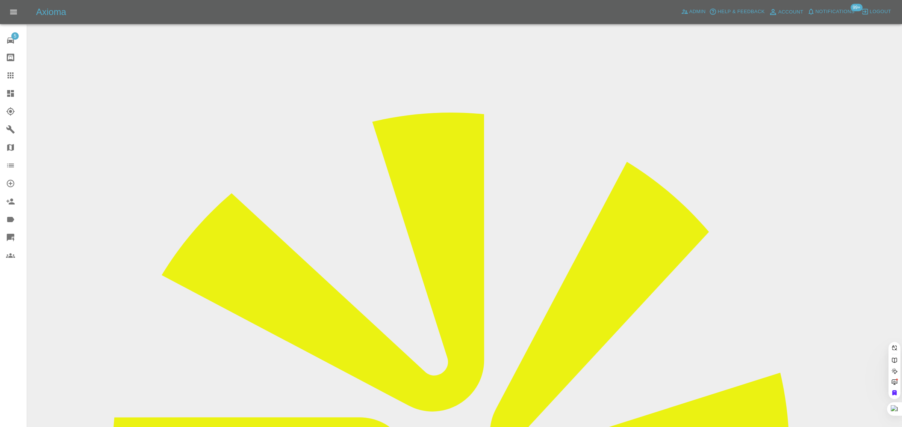
paste input "leah.nevies@gmail.com"
type input "leah.nevies@gmail.com"
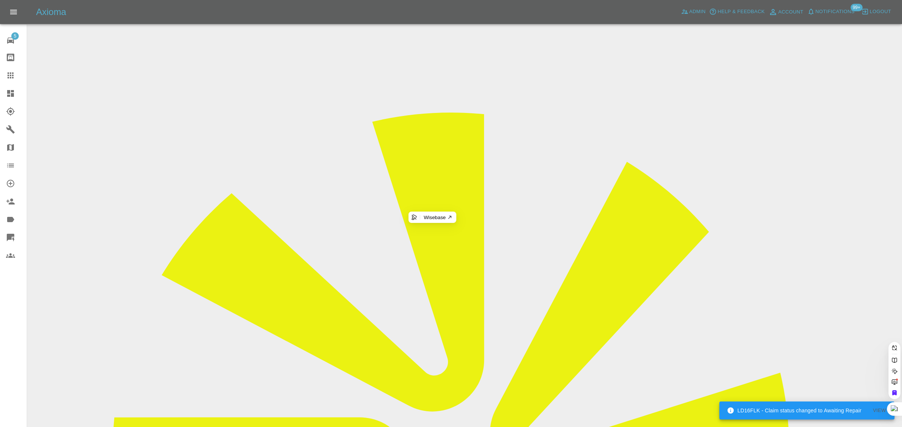
scroll to position [0, 1]
click at [6, 329] on div "5 Repair home Bodyshop home Claims Dashboard Explorer Garages Map Organization …" at bounding box center [13, 213] width 27 height 427
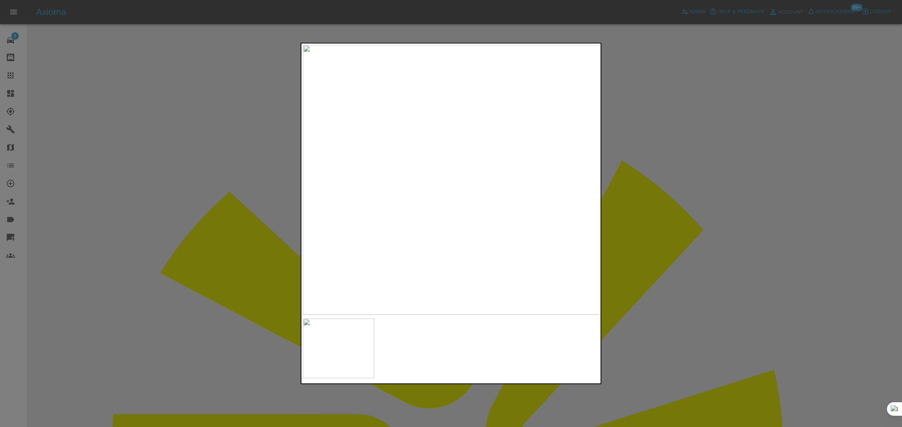
click at [693, 286] on div at bounding box center [451, 213] width 902 height 427
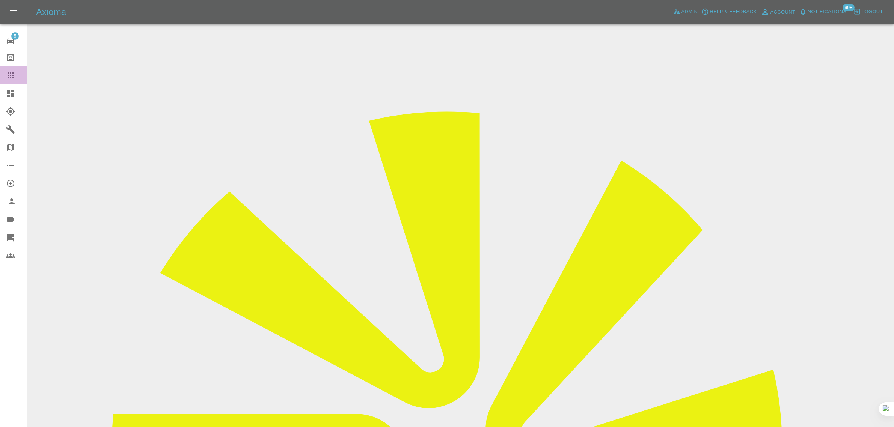
click at [11, 74] on icon at bounding box center [10, 75] width 9 height 9
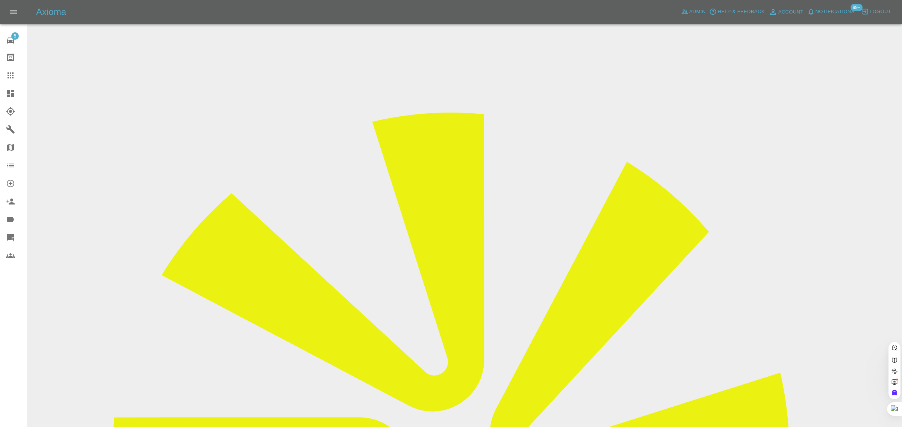
paste input "vitalsignsduo@gmail.com"
type input "vitalsignsduo@gmail.com"
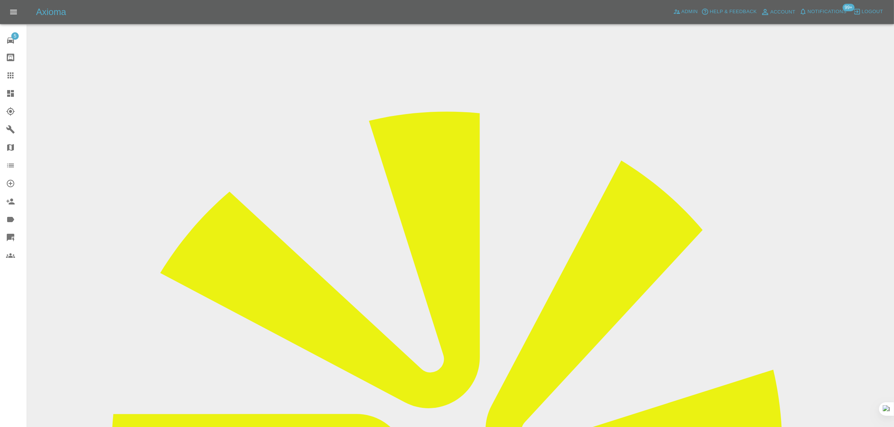
click at [11, 78] on icon at bounding box center [11, 76] width 6 height 6
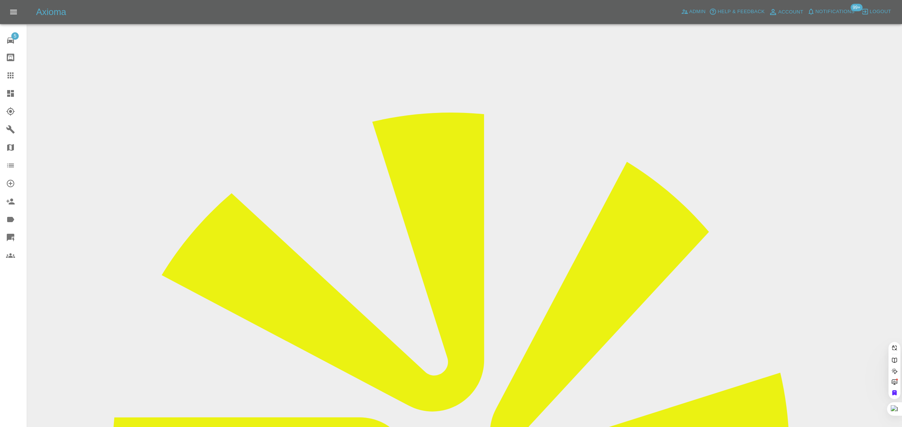
paste input "hawkinscharles1@gmail.com"
type input "hawkinscharles1@gmail.com"
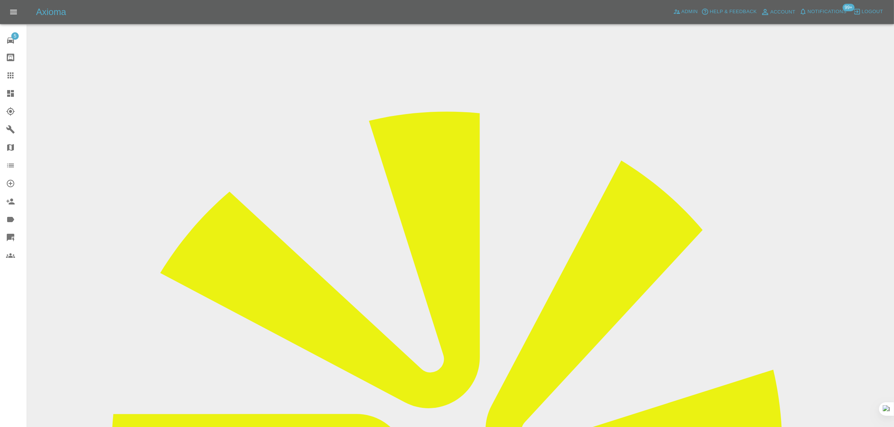
scroll to position [329, 0]
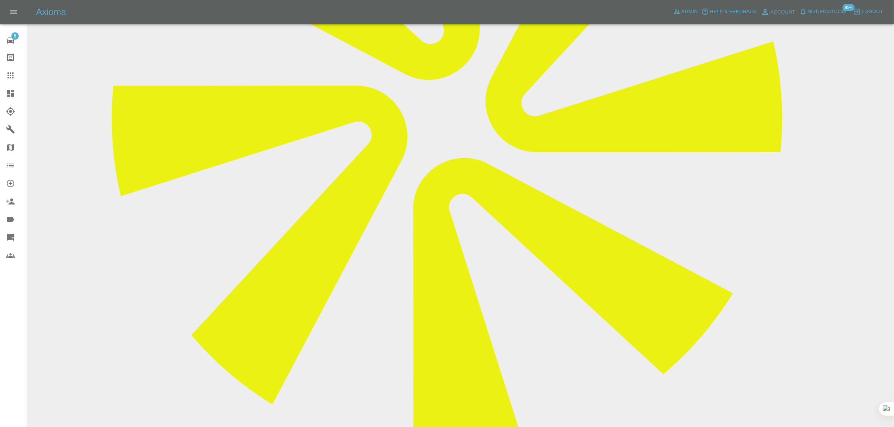
paste textarea "The weather yesterday was not appropriate. Mike and I have rescheduled for Sund…"
type textarea "The weather yesterday was not appropriate. Mike and I have rescheduled for Sund…"
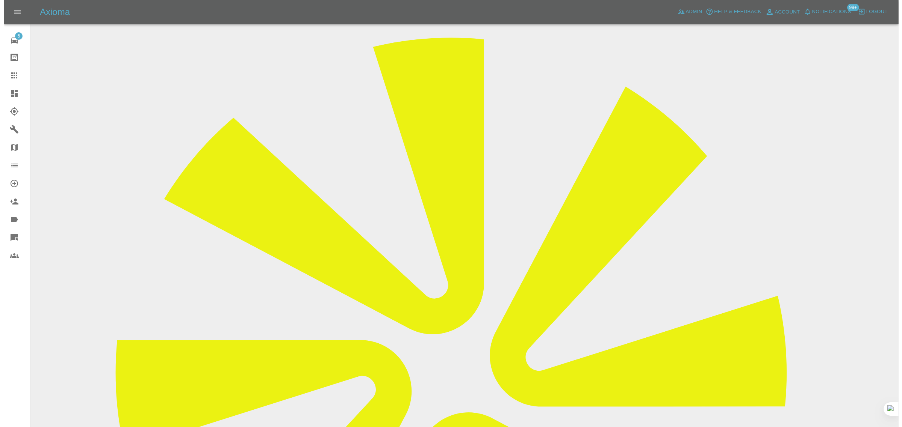
scroll to position [47, 0]
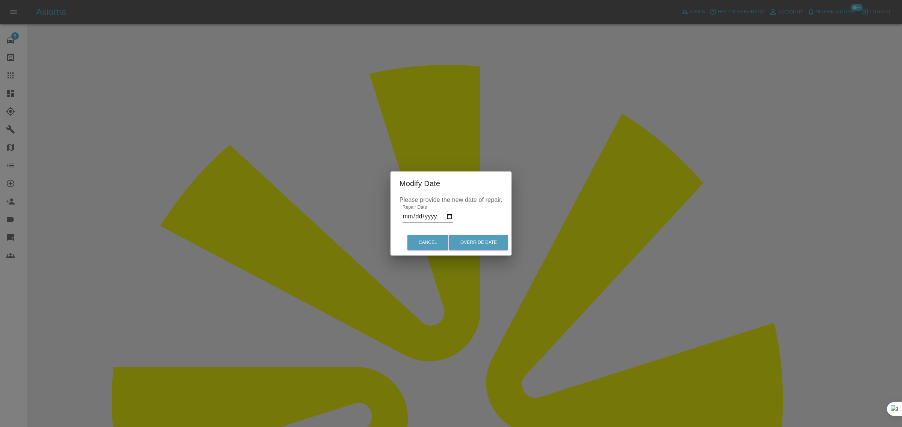
click at [452, 217] on input "2025-08-26" at bounding box center [427, 217] width 51 height 12
type input "2025-09-06"
click at [476, 243] on button "Override Date" at bounding box center [478, 242] width 59 height 15
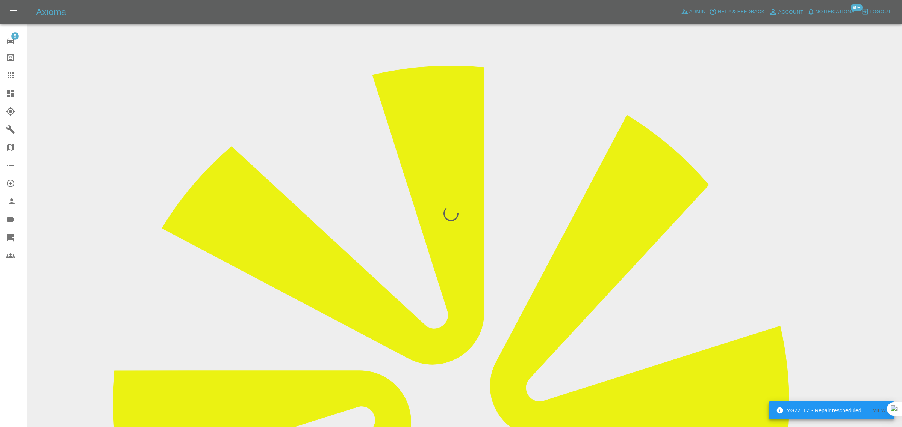
scroll to position [0, 0]
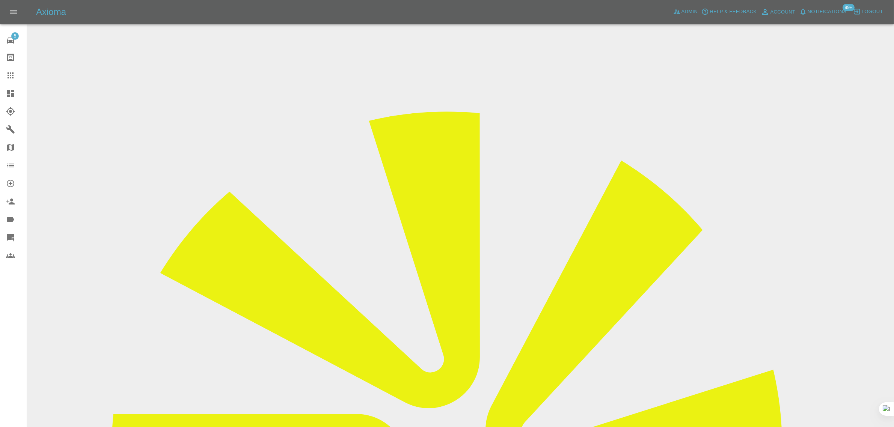
click at [9, 78] on icon at bounding box center [10, 75] width 9 height 9
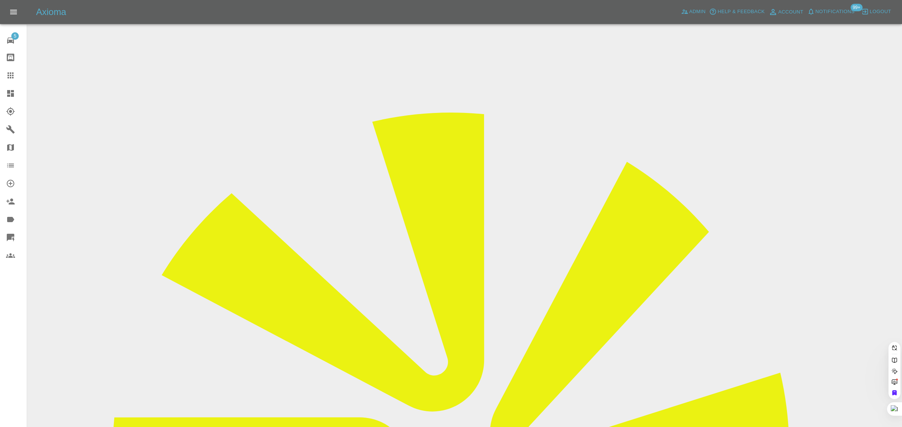
paste input "dawnshaw58@gmail.com"
type input "dawnshaw58@gmail.com"
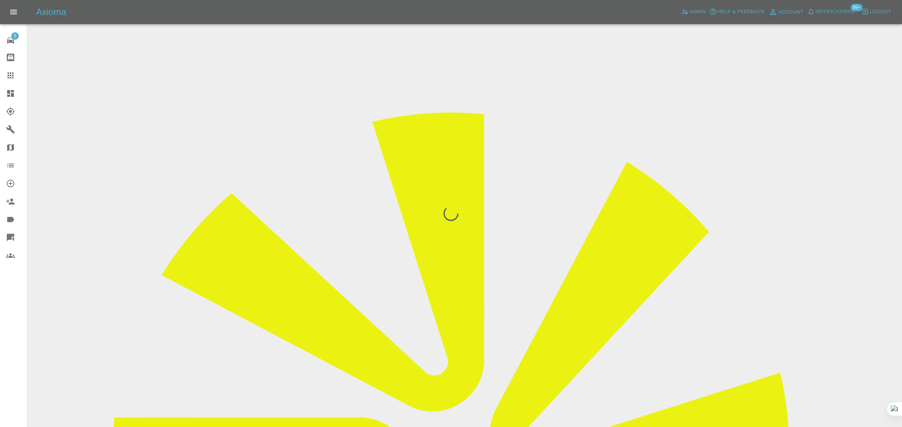
click at [8, 325] on div "5 Repair home Bodyshop home Claims Dashboard Explorer Garages Map Organization …" at bounding box center [13, 213] width 27 height 427
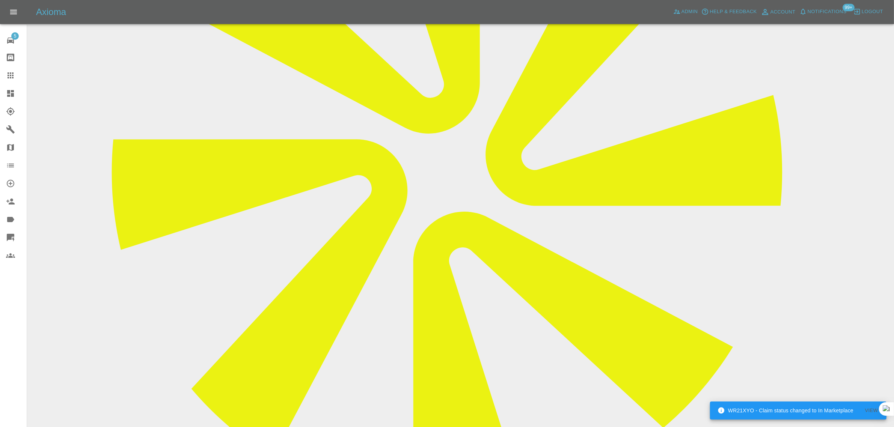
scroll to position [94, 0]
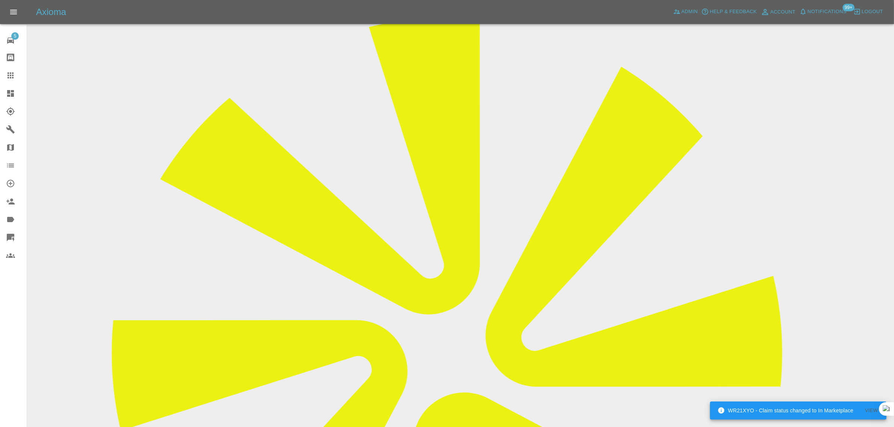
click at [12, 76] on icon at bounding box center [10, 75] width 9 height 9
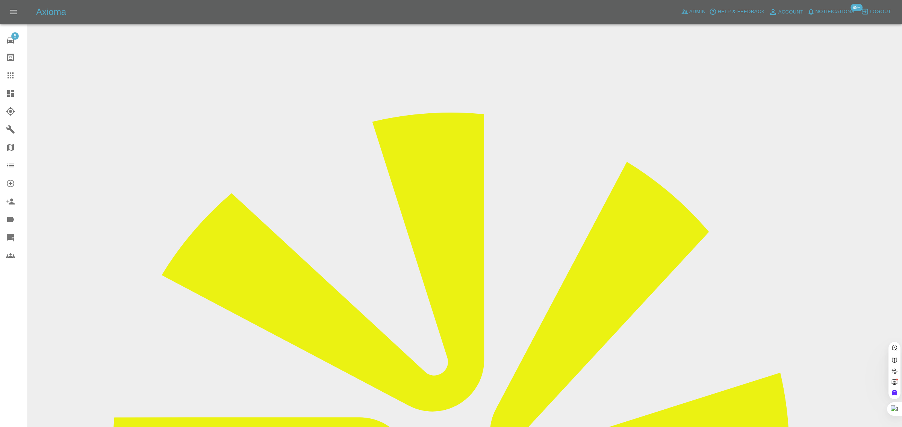
paste input "charlotteogden25@icloud.com"
type input "charlotteogden25@icloud.co"
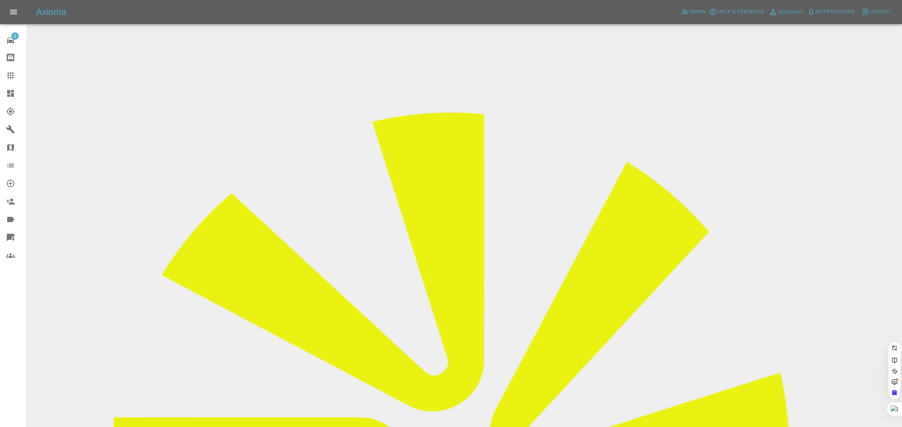
paste input "charlotteogden25@icloud.com"
type input "charlotteogden25@icloud.co"
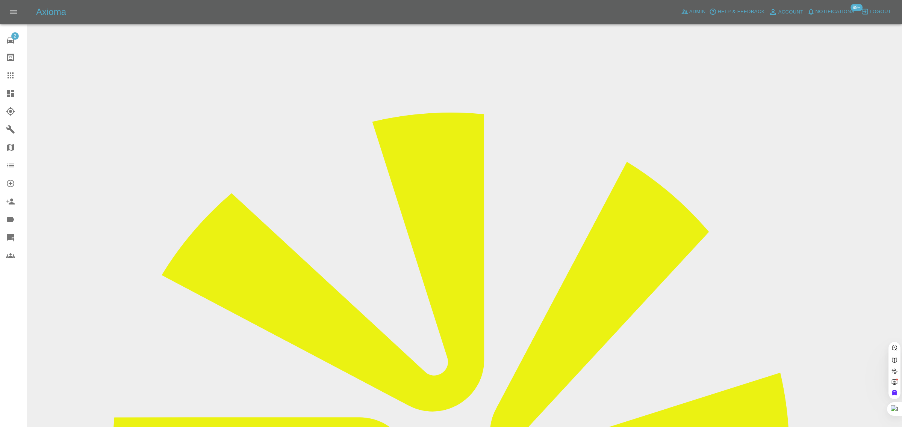
paste input "andrew_kiely@btinternet.com"
type input "andrew_kiely@btinternet.com"
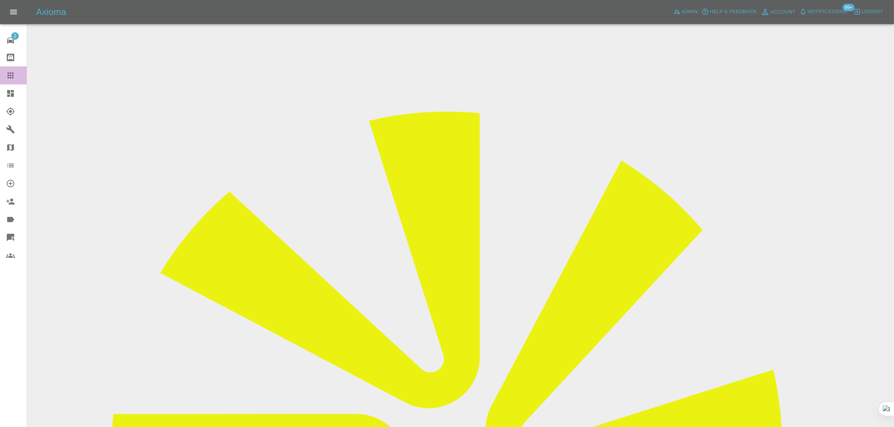
click at [14, 71] on icon at bounding box center [10, 75] width 9 height 9
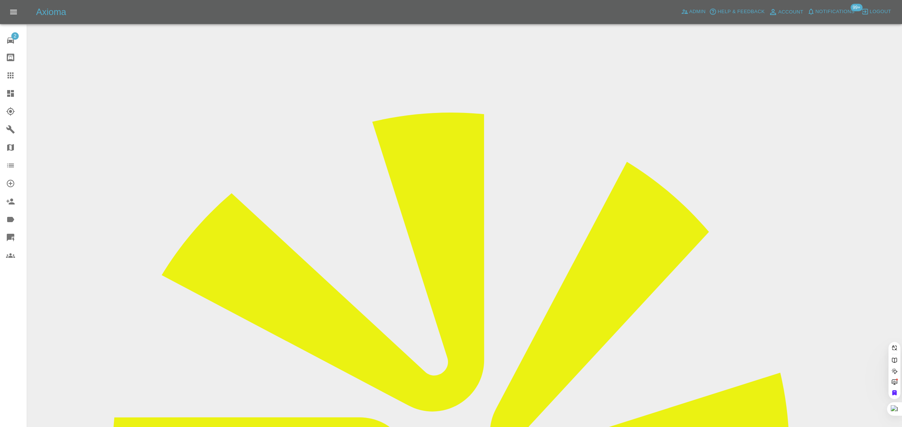
paste input "charlotte.allom@gmail.com"
type input "charlotte.allom@gmail.co"
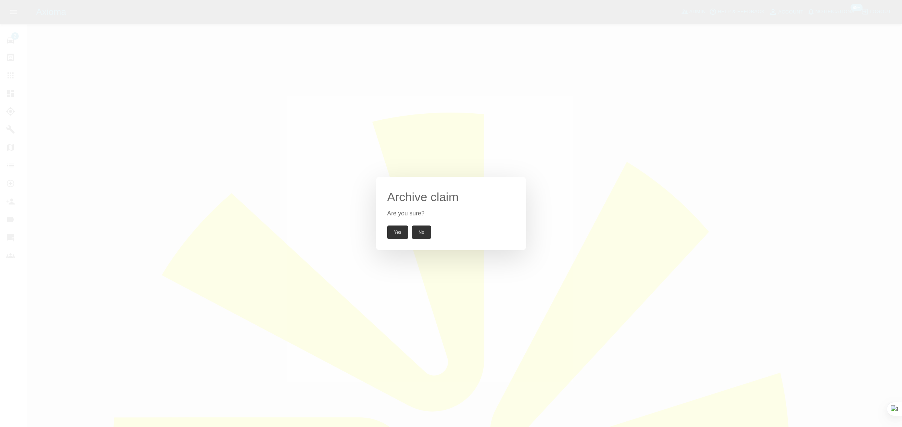
click at [400, 231] on button "Yes" at bounding box center [397, 233] width 21 height 14
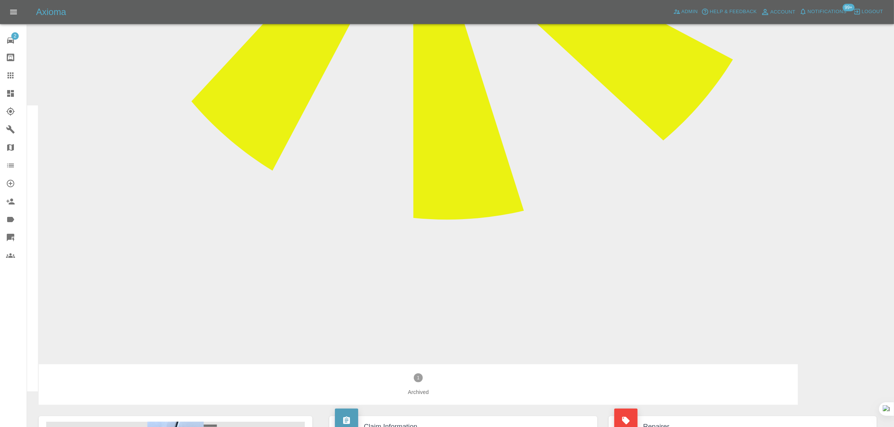
scroll to position [563, 0]
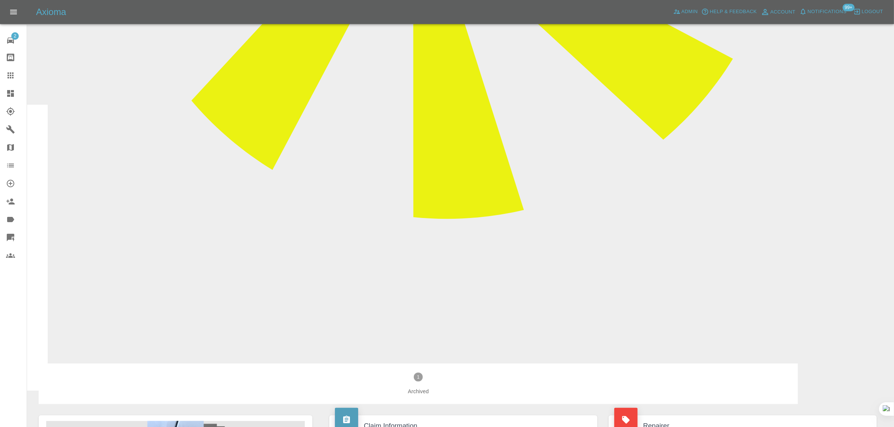
paste textarea "Sam turned up and said there was no point in painting the dents as there were n…"
type textarea "Sam turned up and said there was no point in painting the dents as there were n…"
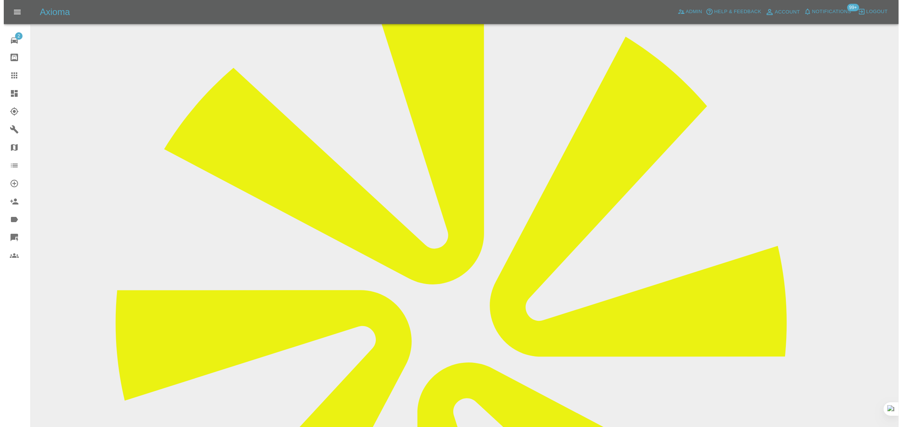
scroll to position [0, 0]
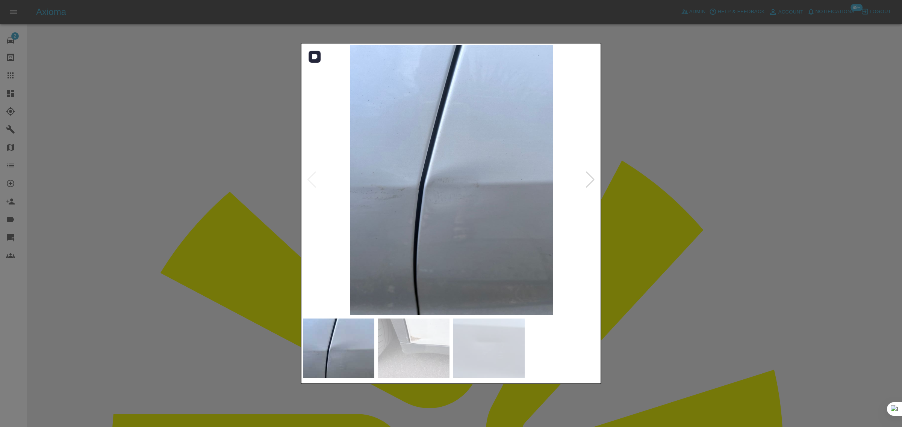
click at [589, 180] on div at bounding box center [590, 180] width 10 height 17
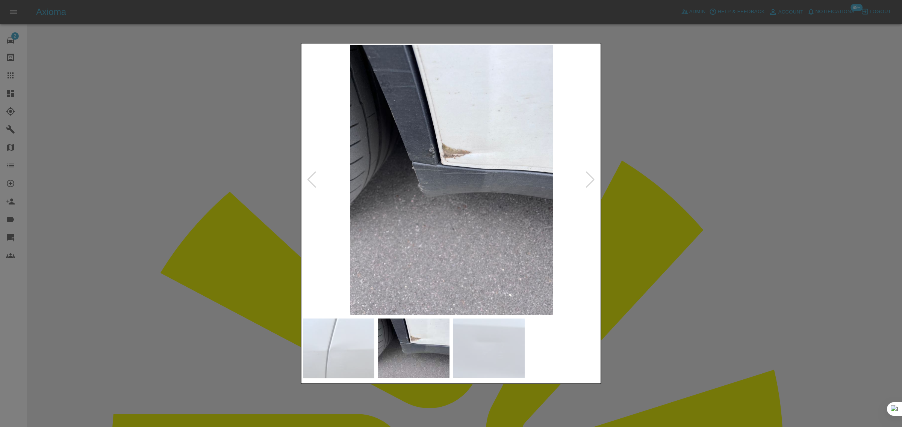
click at [590, 179] on div at bounding box center [590, 180] width 10 height 17
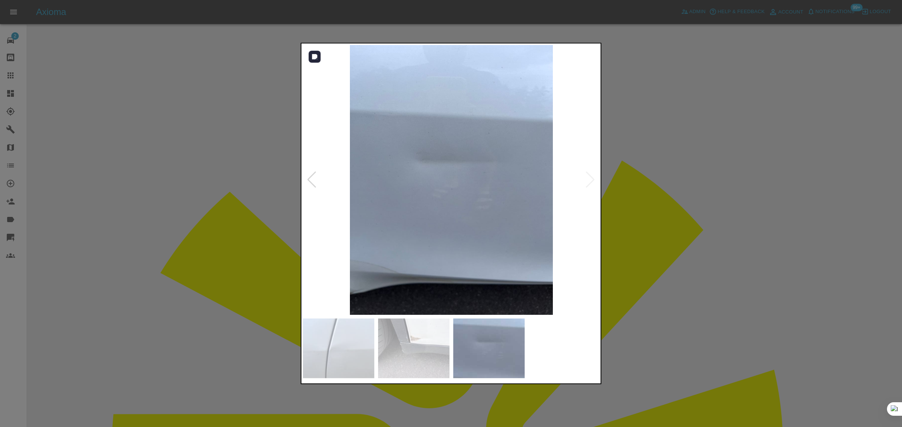
click at [590, 179] on img at bounding box center [451, 180] width 297 height 270
click at [305, 180] on img at bounding box center [451, 180] width 297 height 270
click at [311, 178] on div at bounding box center [312, 180] width 10 height 17
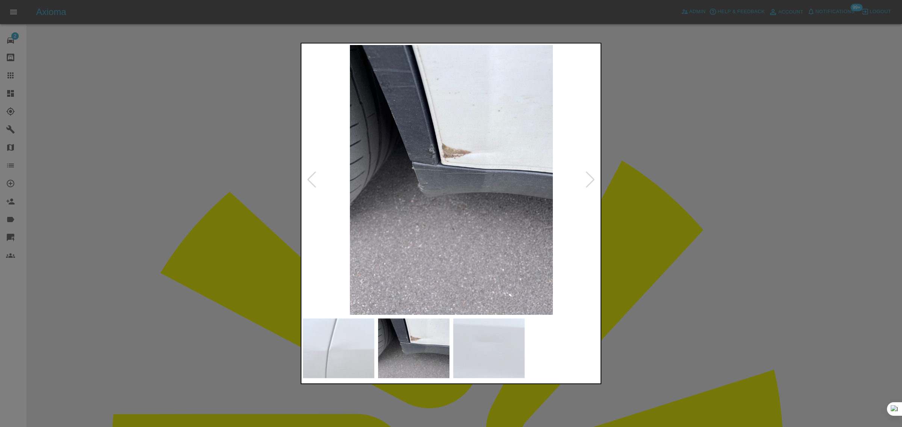
click at [686, 228] on div at bounding box center [451, 213] width 902 height 427
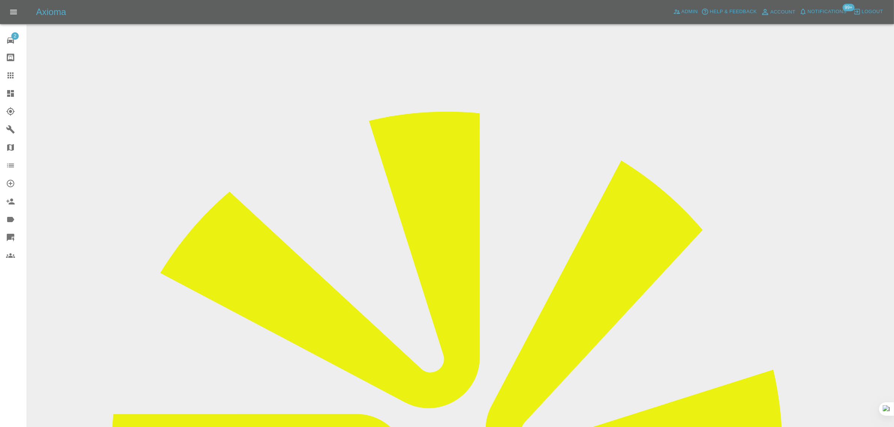
click at [10, 74] on icon at bounding box center [11, 76] width 6 height 6
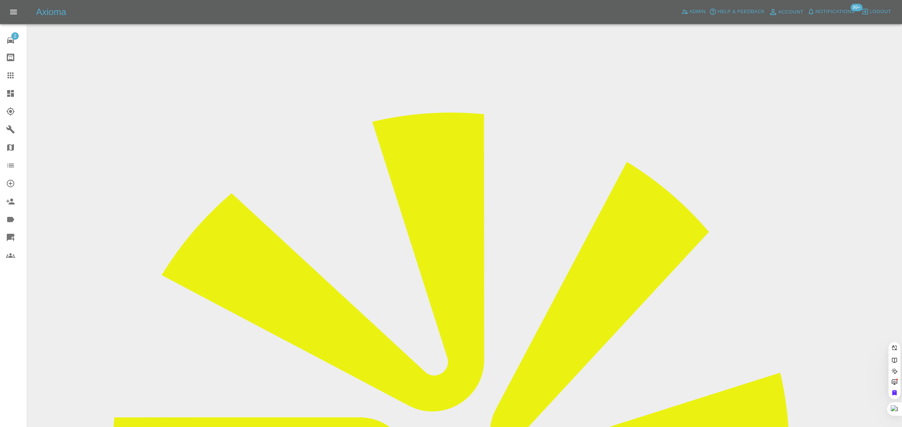
paste input "Katie.Rose@envar.co.uk"
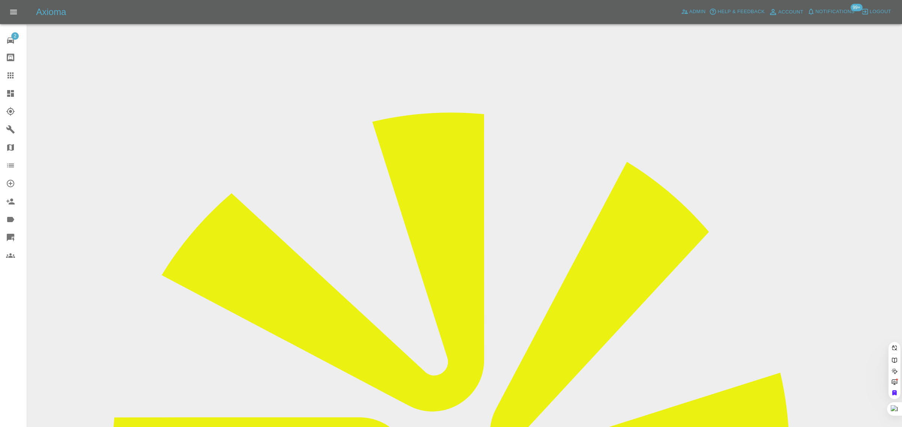
type input "Katie.Rose@envar.co.uk"
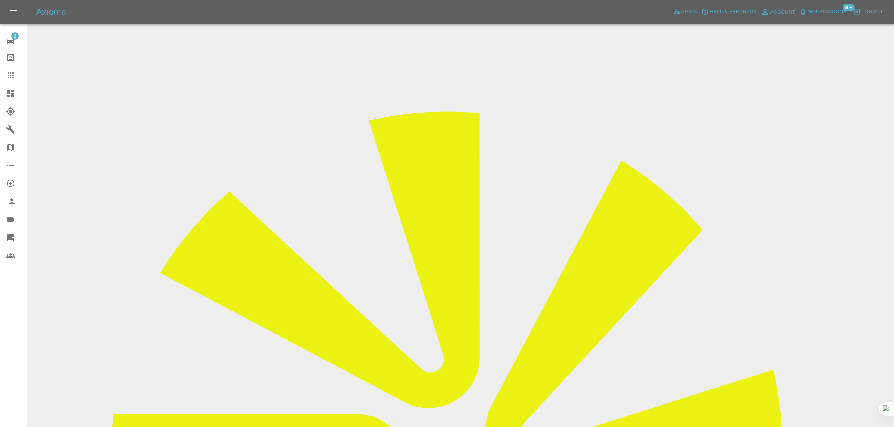
scroll to position [282, 0]
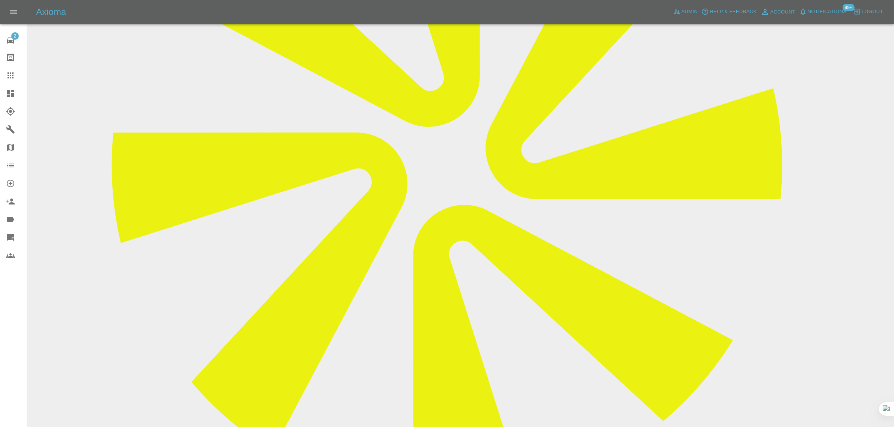
click at [20, 76] on div at bounding box center [16, 75] width 21 height 9
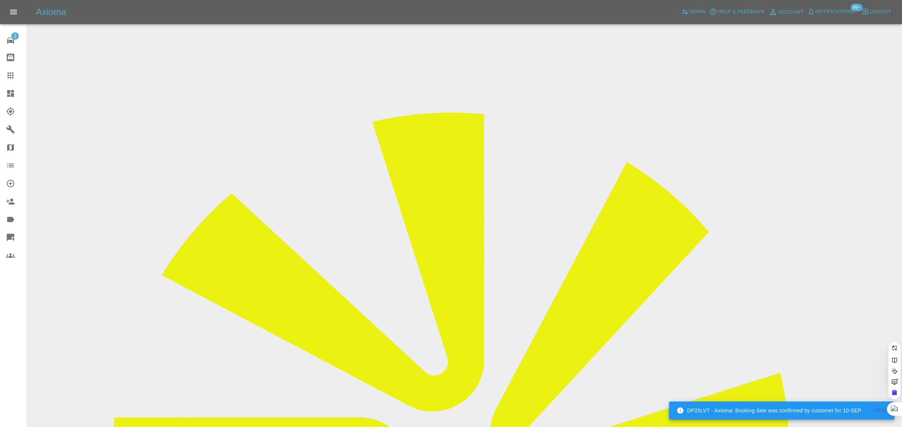
paste input "bev.kilmartin@ntlworld.com"
type input "bev.kilmartin@ntlworld.co"
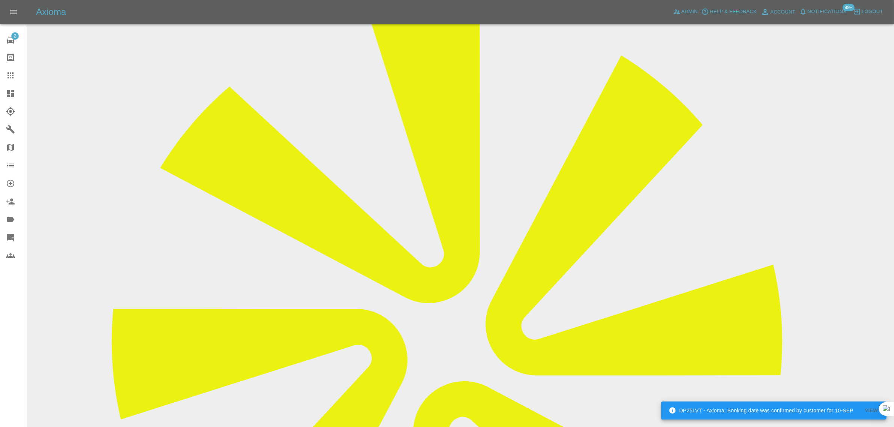
scroll to position [282, 0]
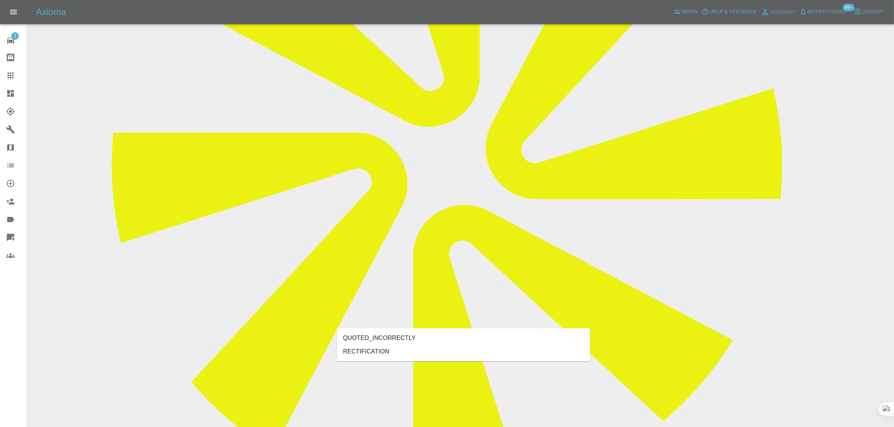
type input "rect"
click at [378, 350] on li "RECTIFICATION" at bounding box center [463, 352] width 253 height 14
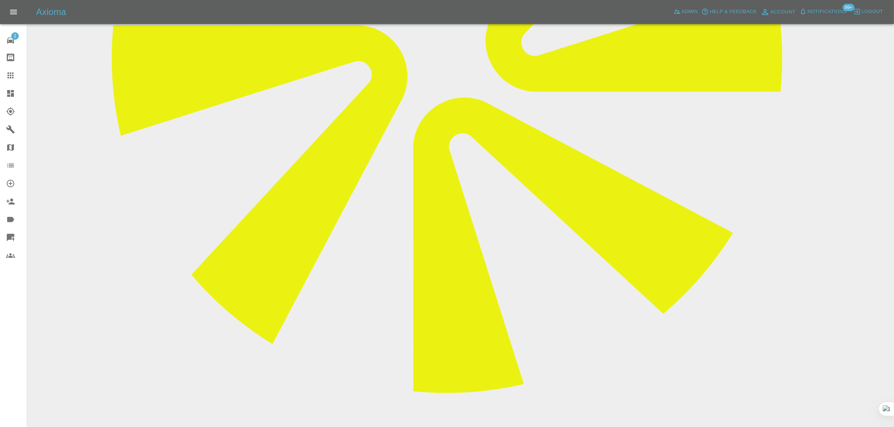
scroll to position [423, 0]
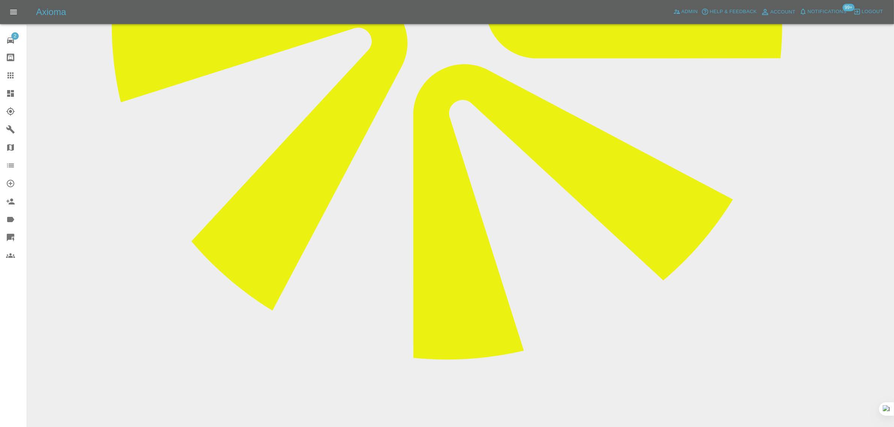
paste input "I had a repair done last week. At first, it all looked great. It was the next m…"
type input "I had a repair done last week. At first, it all looked great. It was the next m…"
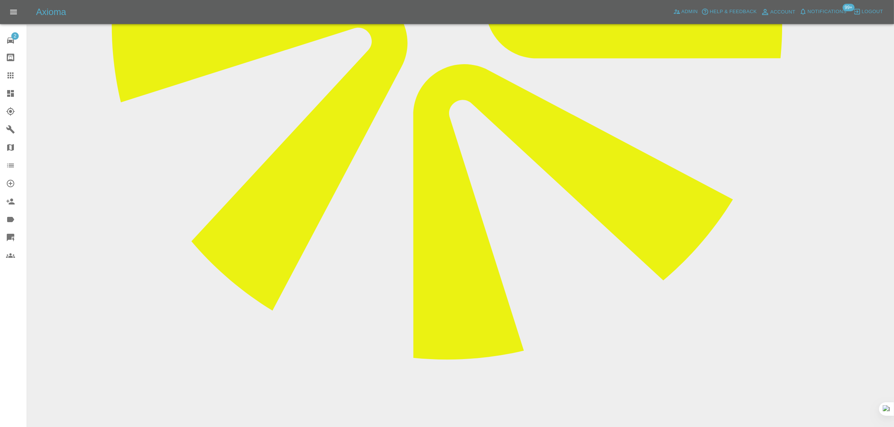
paste textarea "I had a repair done last week. At first, it all looked great. It was the next m…"
type textarea "I had a repair done last week. At first, it all looked great. It was the next m…"
click at [12, 76] on icon at bounding box center [11, 76] width 6 height 6
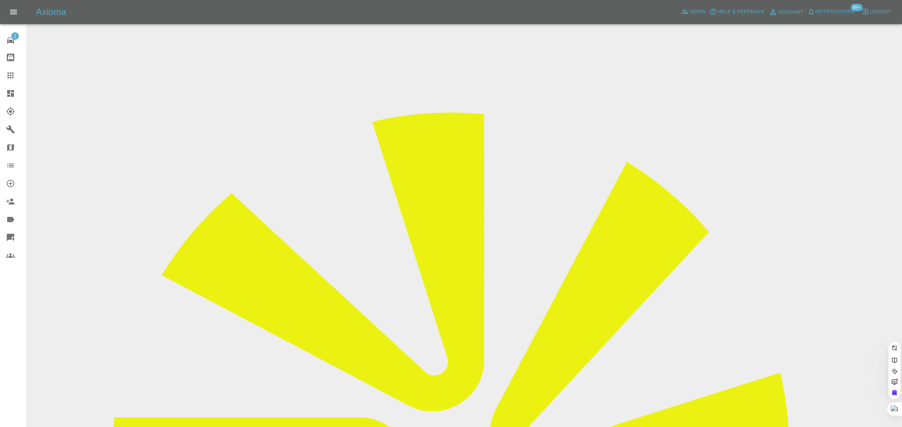
paste input "saaddams66@gmail.com"
type input "saaddams66@gmail.com"
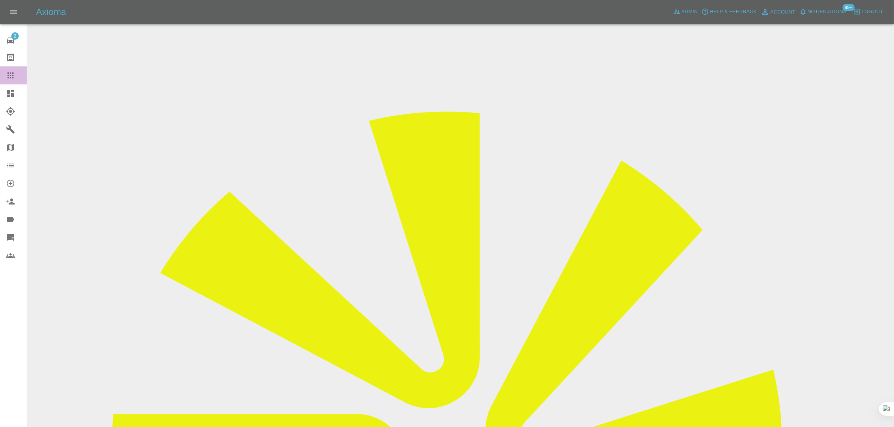
click at [17, 76] on div at bounding box center [16, 75] width 21 height 9
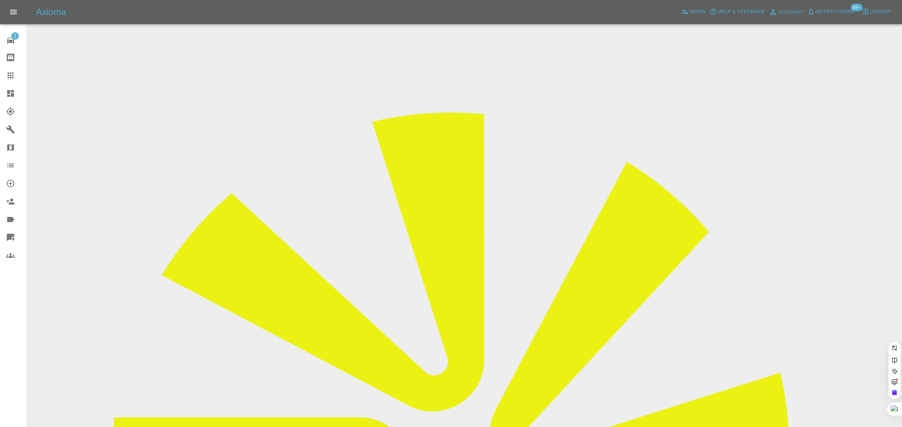
paste input "[EMAIL_ADDRESS][DOMAIN_NAME]"
type input "[EMAIL_ADDRESS][DOMAIN_NAME]"
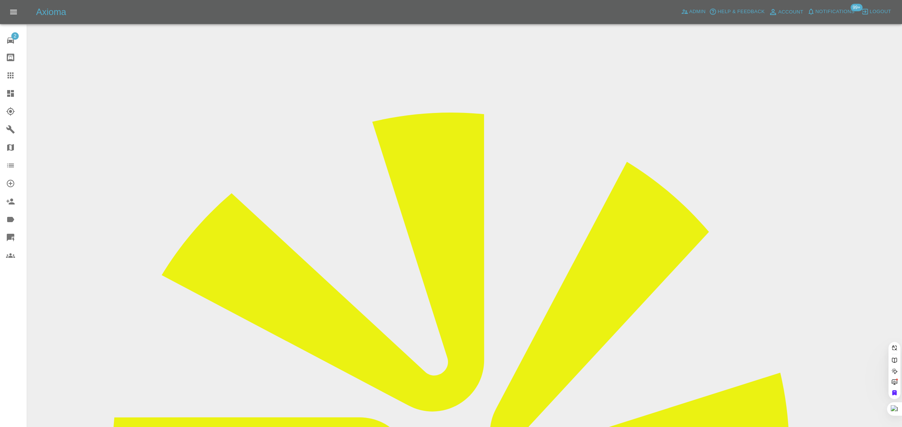
click at [17, 350] on div "2 Repair home Bodyshop home Claims Dashboard Explorer Garages Map Organization …" at bounding box center [13, 213] width 27 height 427
